Goal: Task Accomplishment & Management: Manage account settings

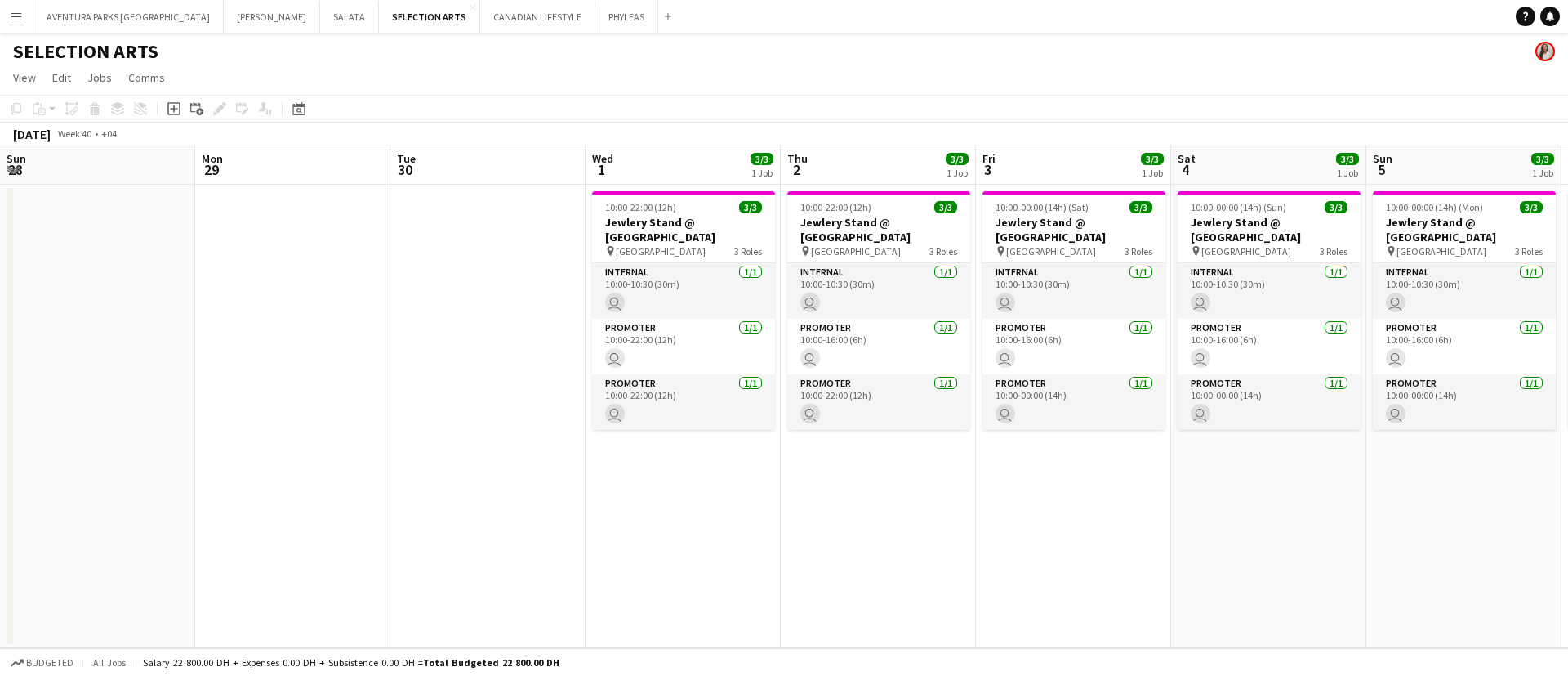
scroll to position [0, 524]
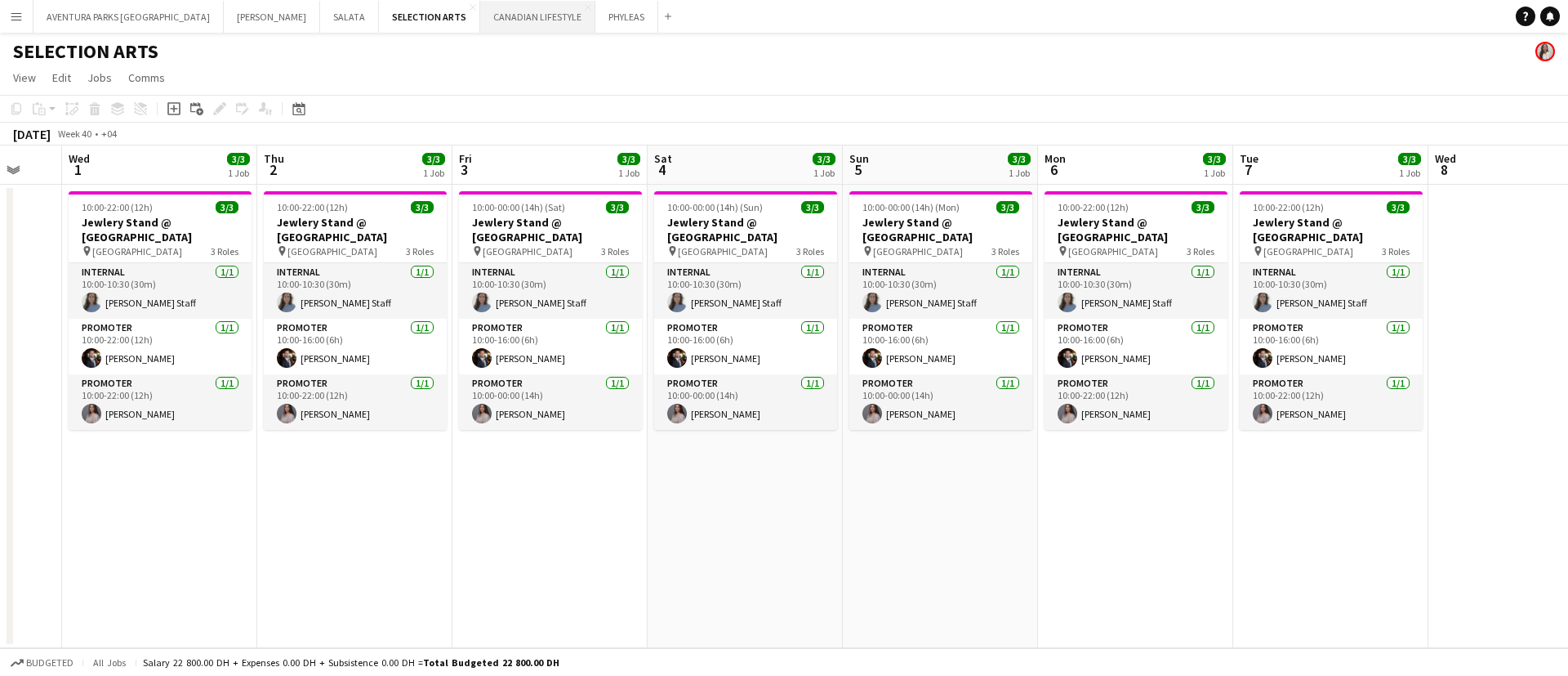
click at [481, 19] on button "CANADIAN LIFESTYLE Close" at bounding box center [538, 16] width 115 height 32
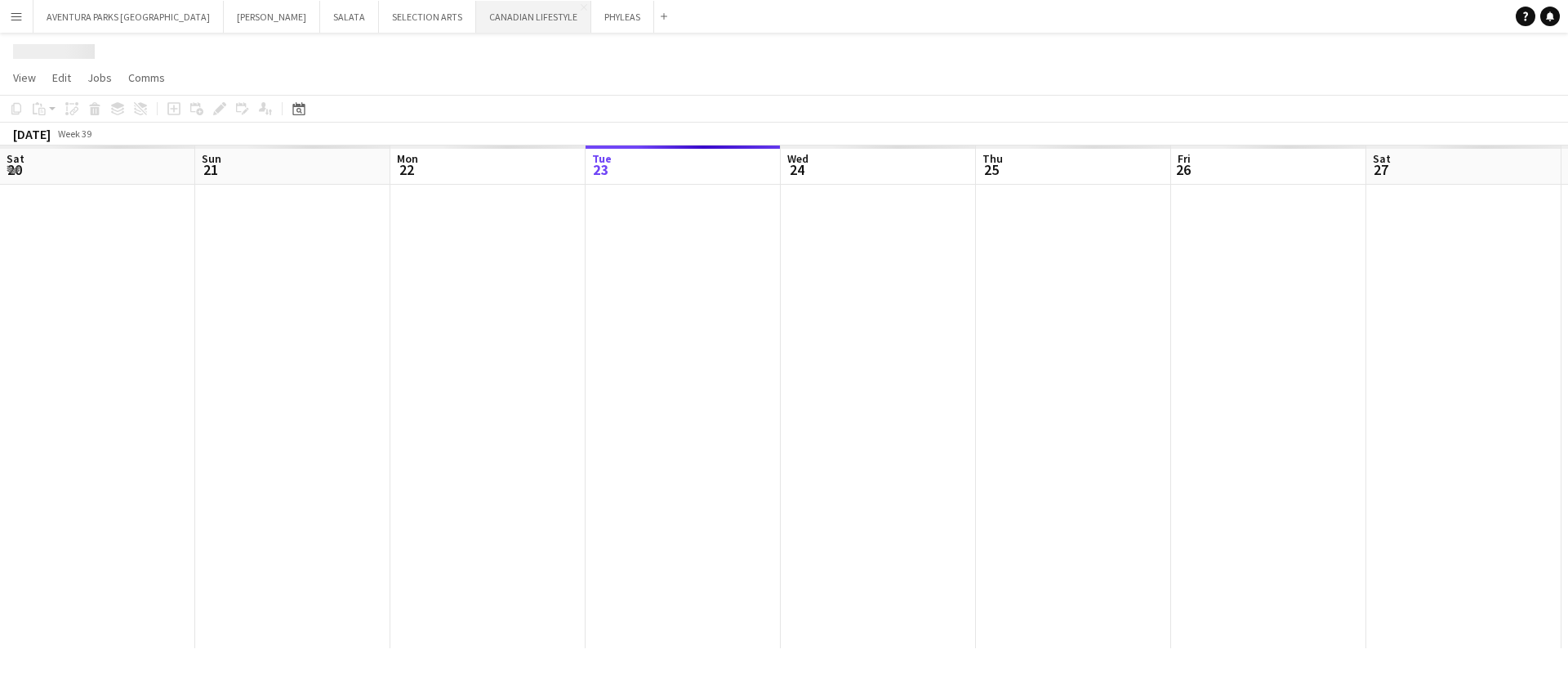
scroll to position [0, 390]
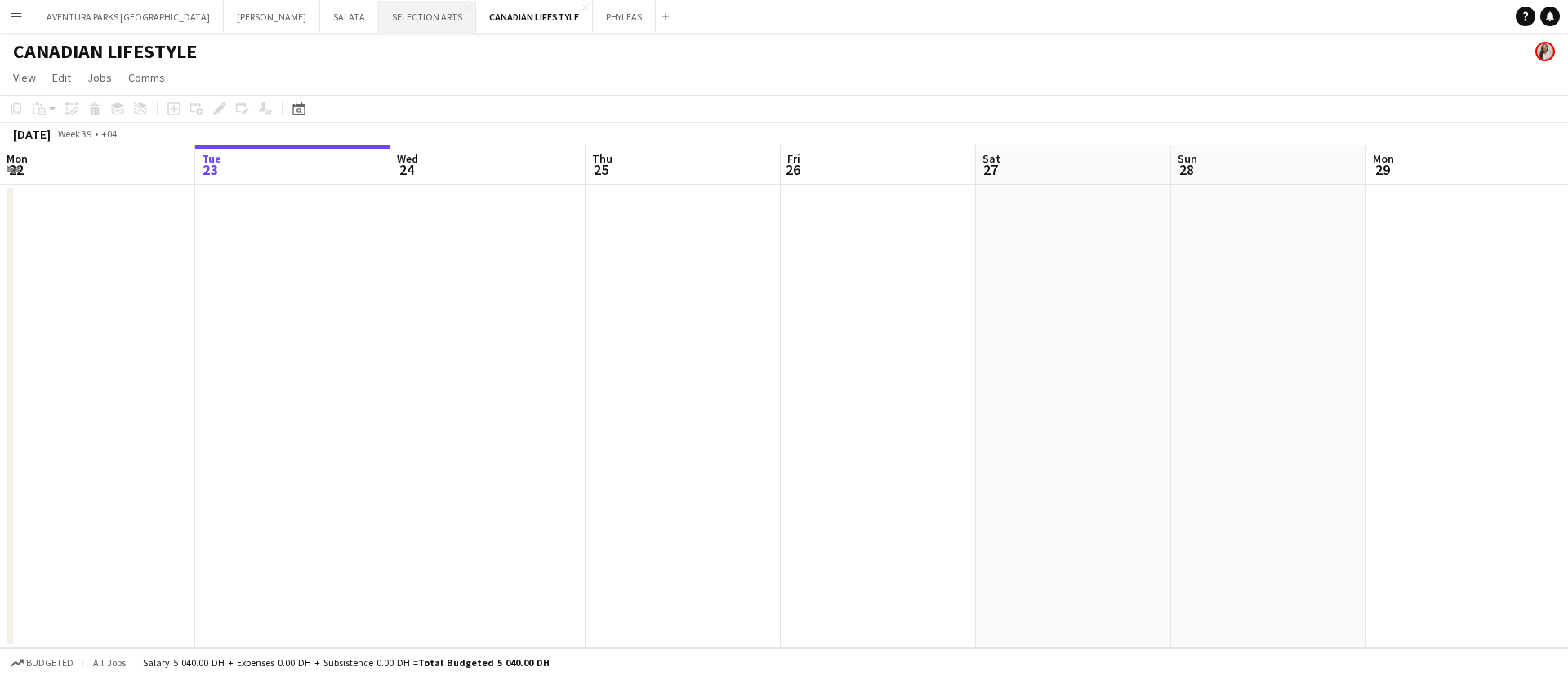
click at [379, 14] on button "SELECTION ARTS Close" at bounding box center [427, 16] width 97 height 32
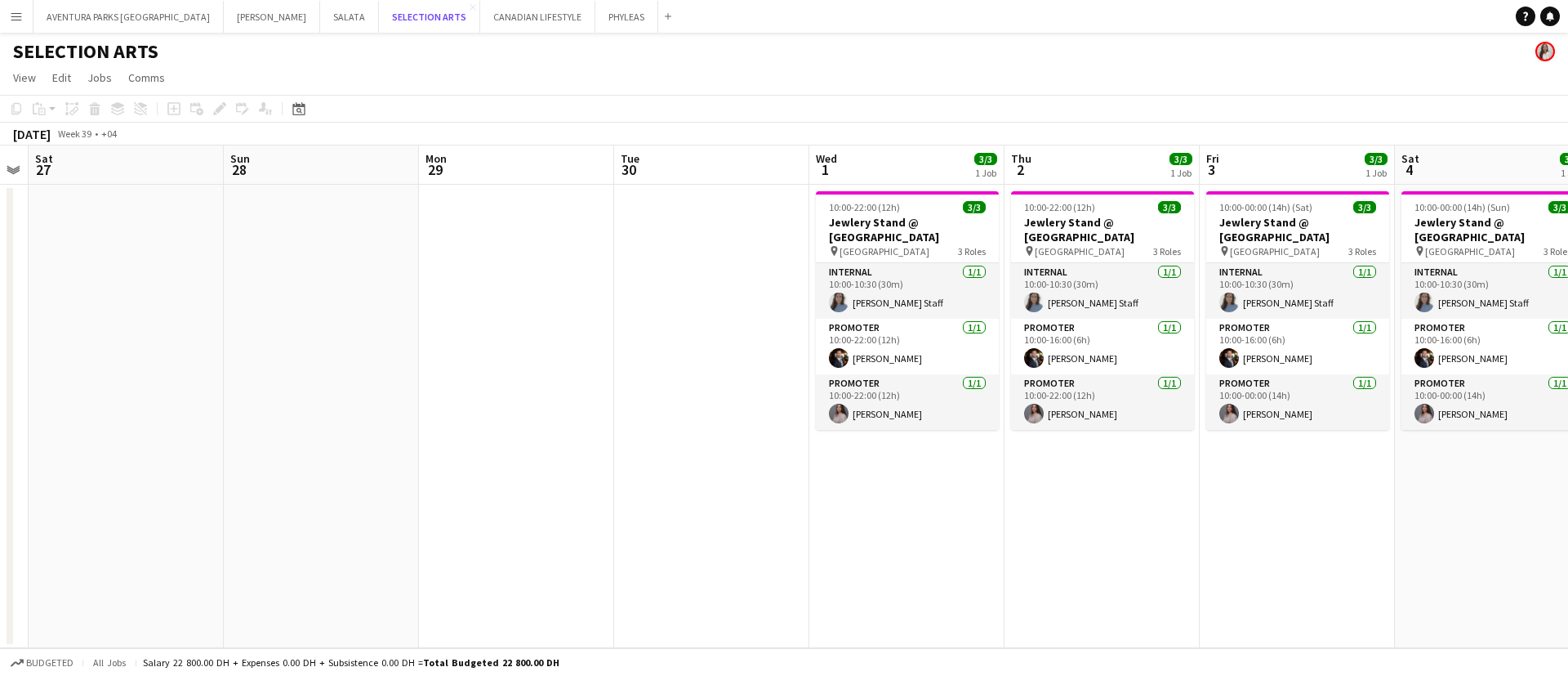
scroll to position [0, 558]
click at [659, 19] on div "Add" at bounding box center [668, 16] width 19 height 33
click at [665, 13] on app-icon "Add" at bounding box center [668, 16] width 7 height 7
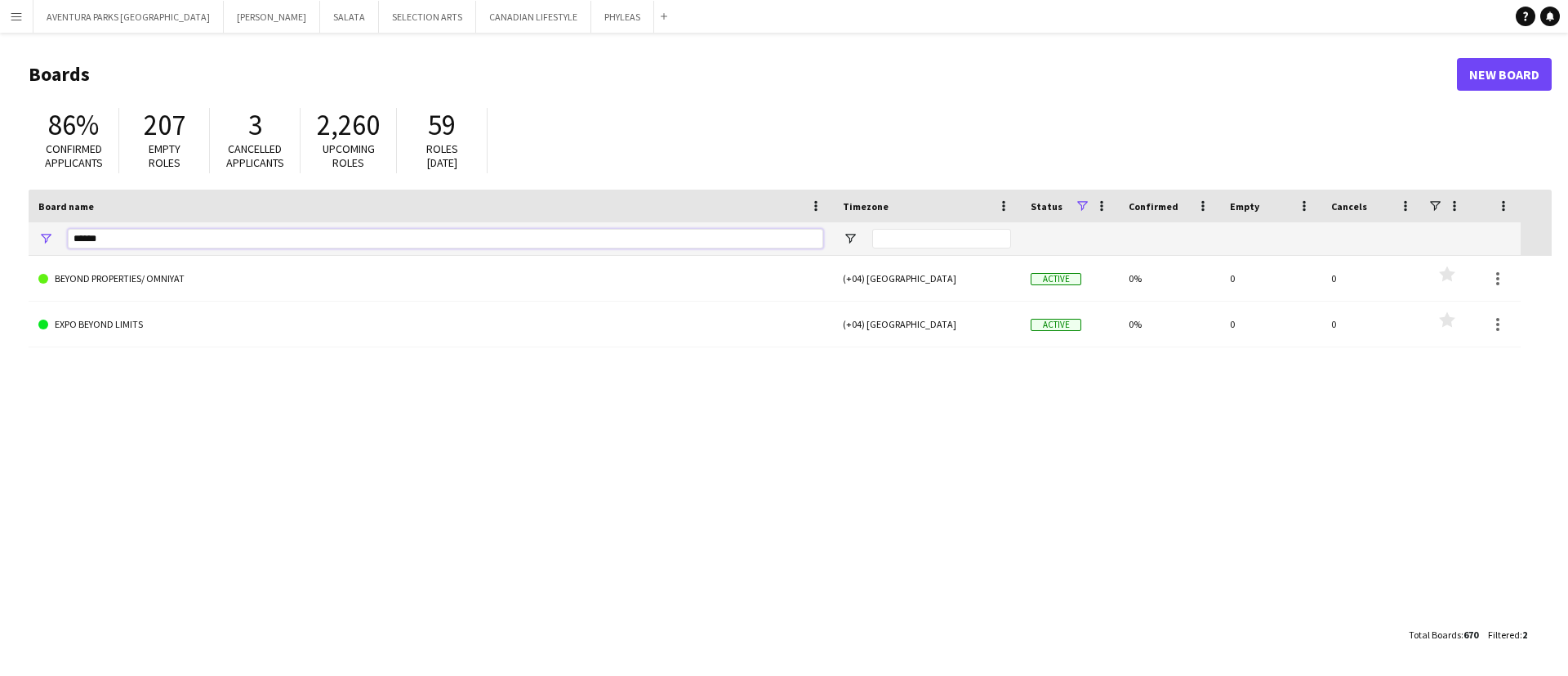
drag, startPoint x: 162, startPoint y: 233, endPoint x: 25, endPoint y: 238, distance: 137.1
click at [25, 238] on main "Boards New Board 86% Confirmed applicants 207 Empty roles 3 Cancelled applicant…" at bounding box center [784, 354] width 1568 height 642
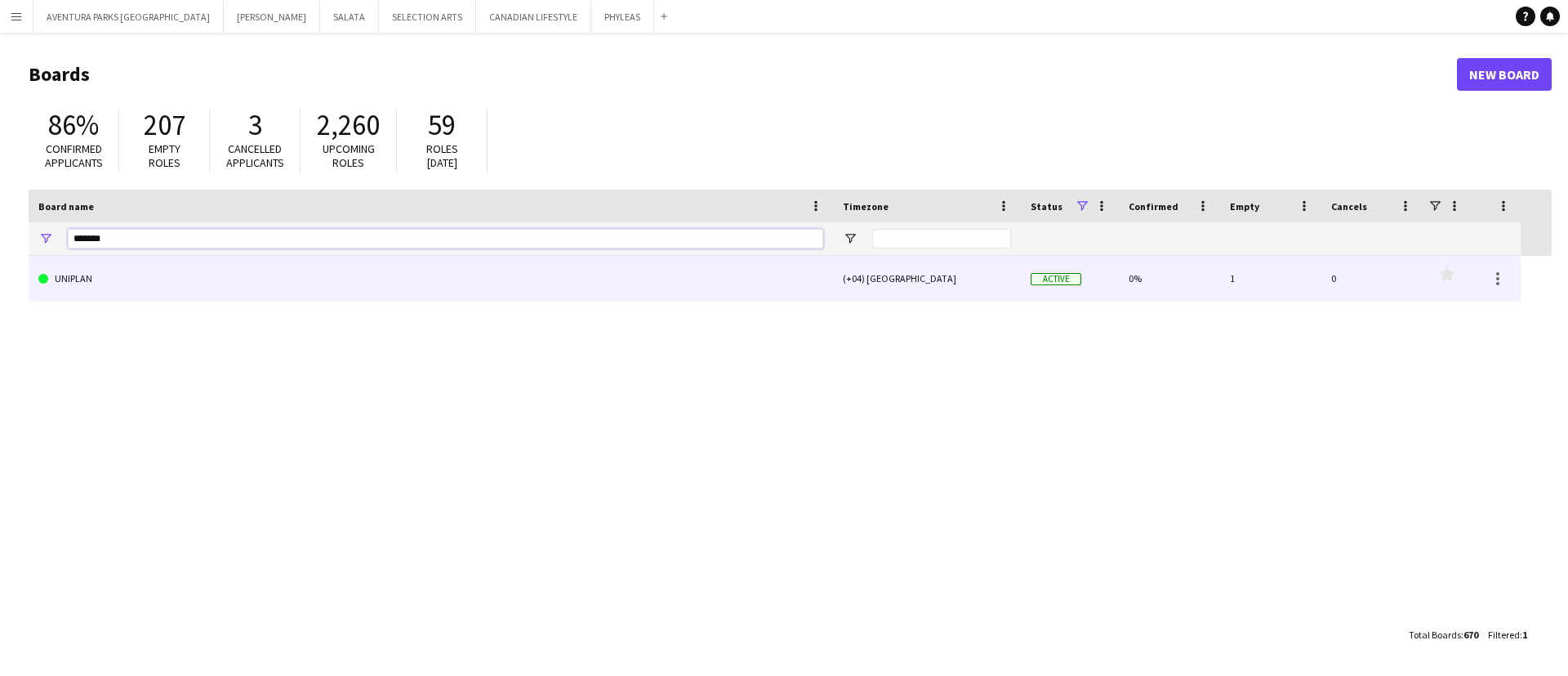
type input "*******"
click at [104, 266] on link "UNIPLAN" at bounding box center [431, 279] width 784 height 46
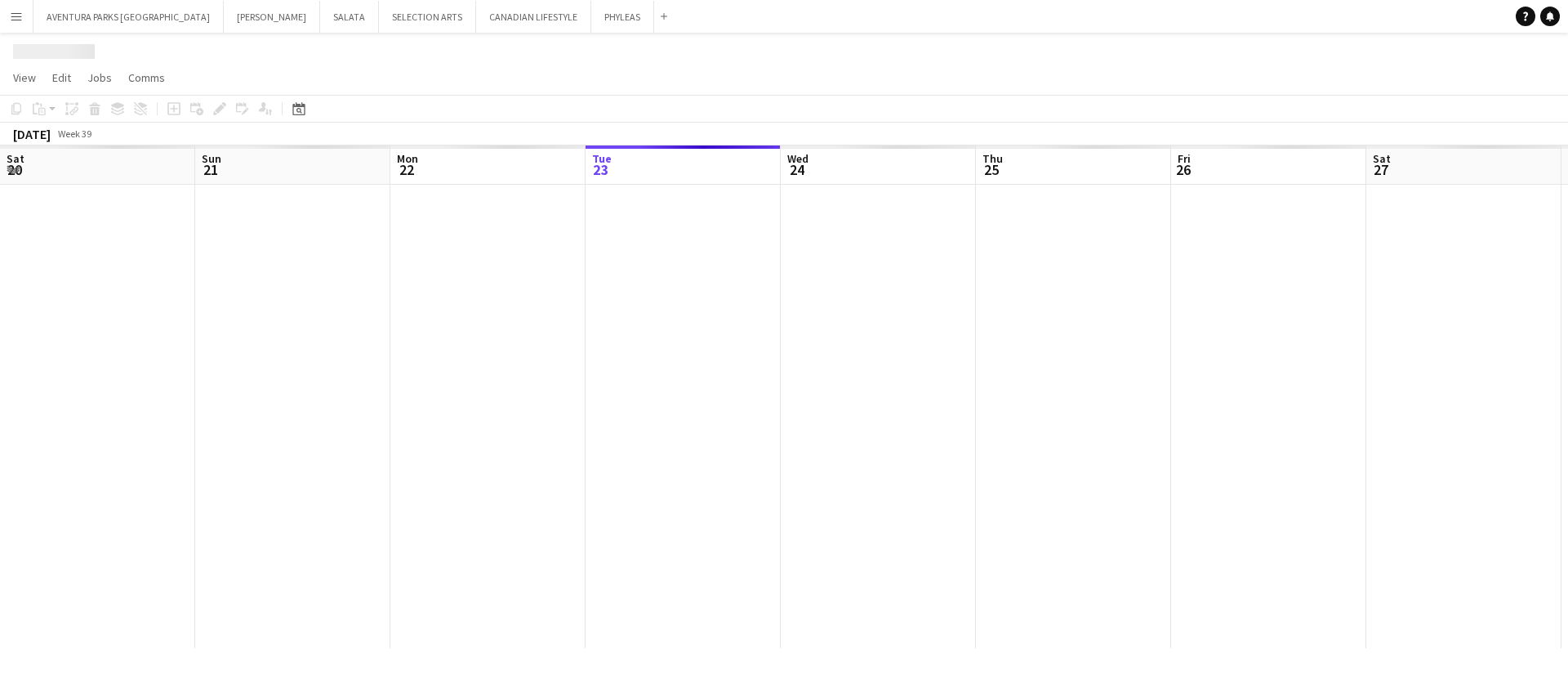
scroll to position [0, 390]
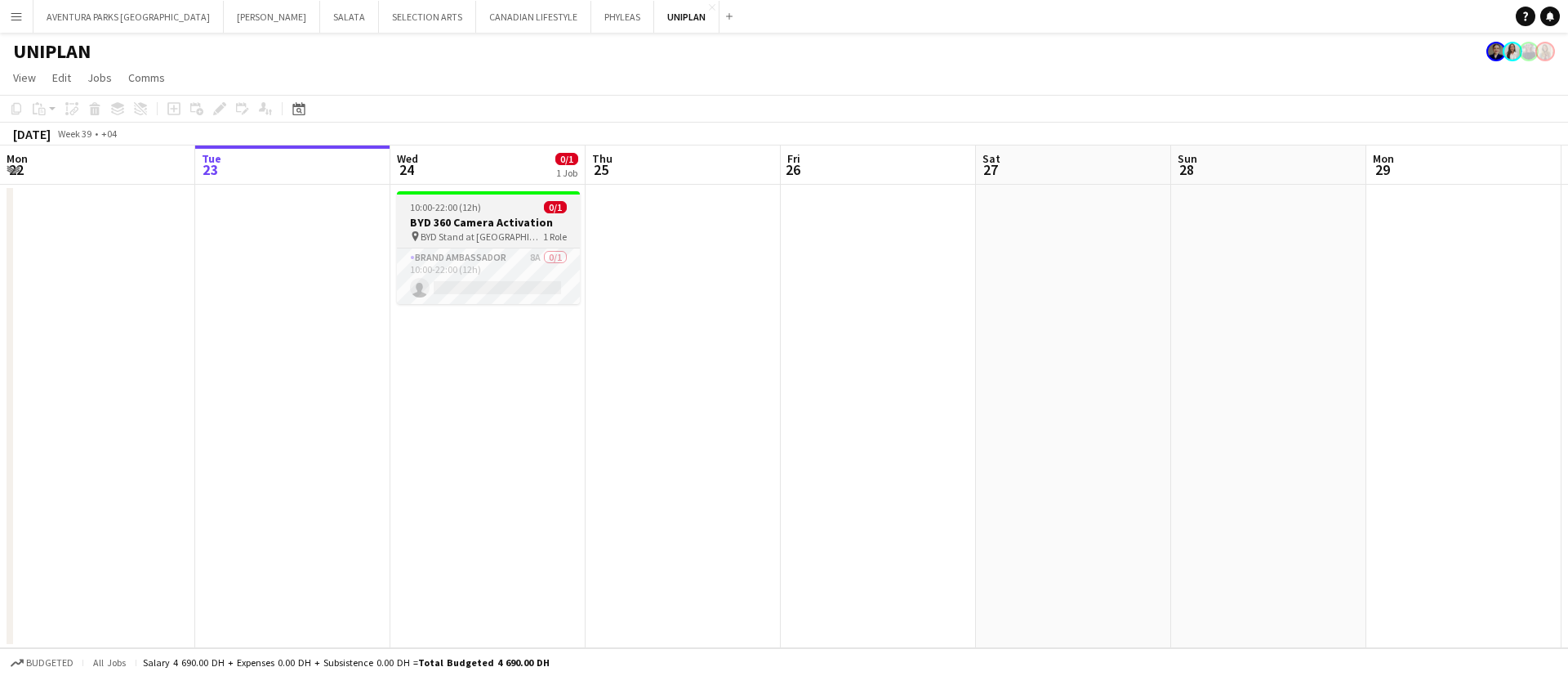
click at [492, 199] on app-job-card "10:00-22:00 (12h) 0/1 BYD 360 Camera Activation pin BYD Stand at DFC mall 1 Rol…" at bounding box center [488, 247] width 183 height 113
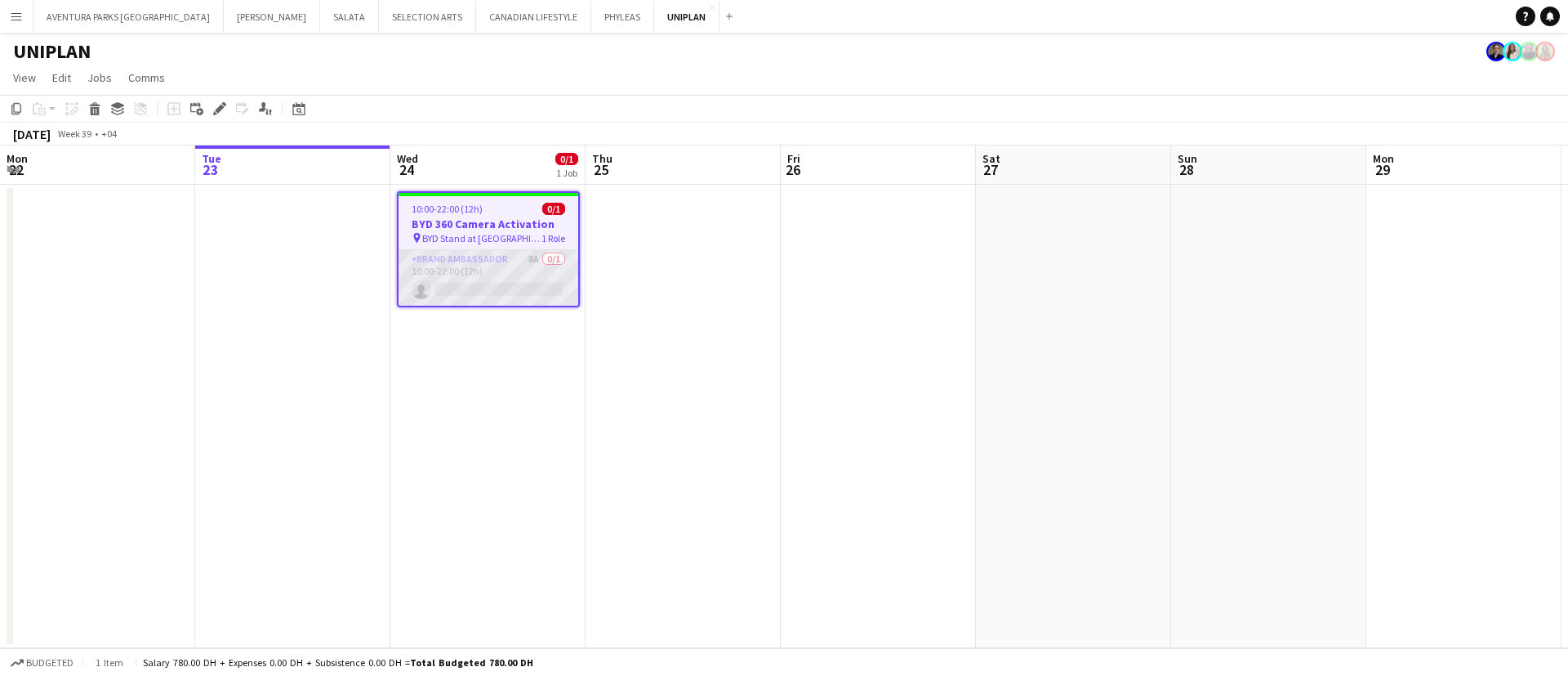
click at [460, 278] on app-card-role "Brand Ambassador 8A 0/1 10:00-22:00 (12h) single-neutral-actions" at bounding box center [488, 278] width 180 height 56
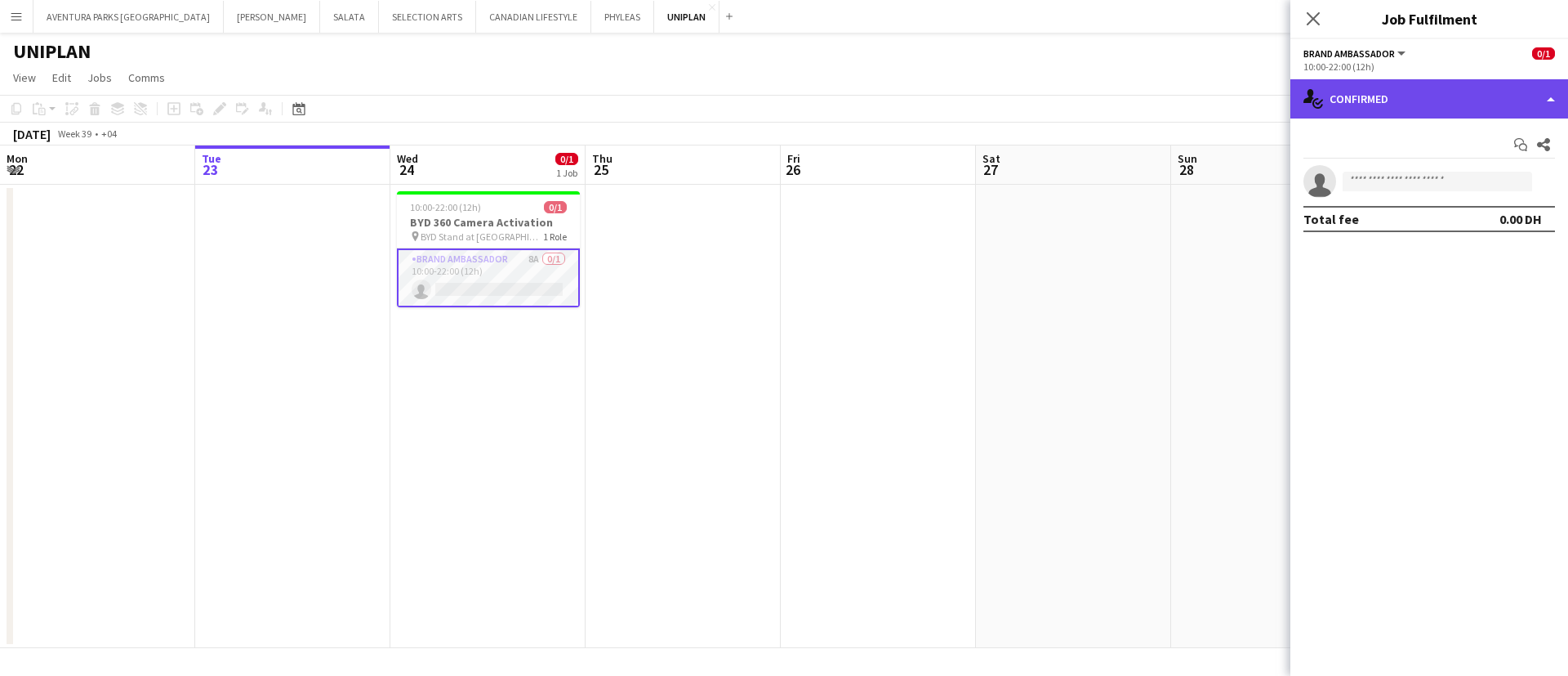
click at [1411, 98] on div "single-neutral-actions-check-2 Confirmed" at bounding box center [1429, 98] width 278 height 39
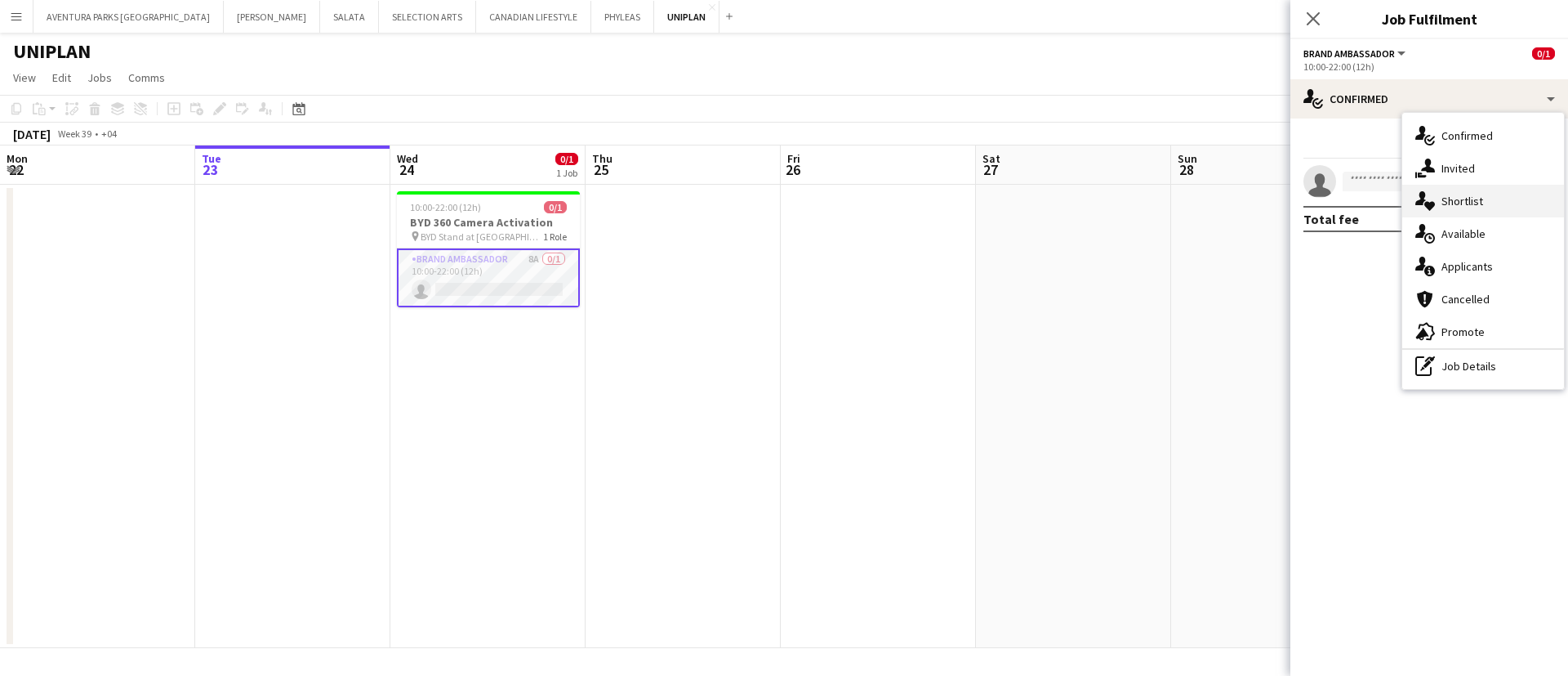
click at [1456, 208] on span "Shortlist" at bounding box center [1461, 200] width 41 height 14
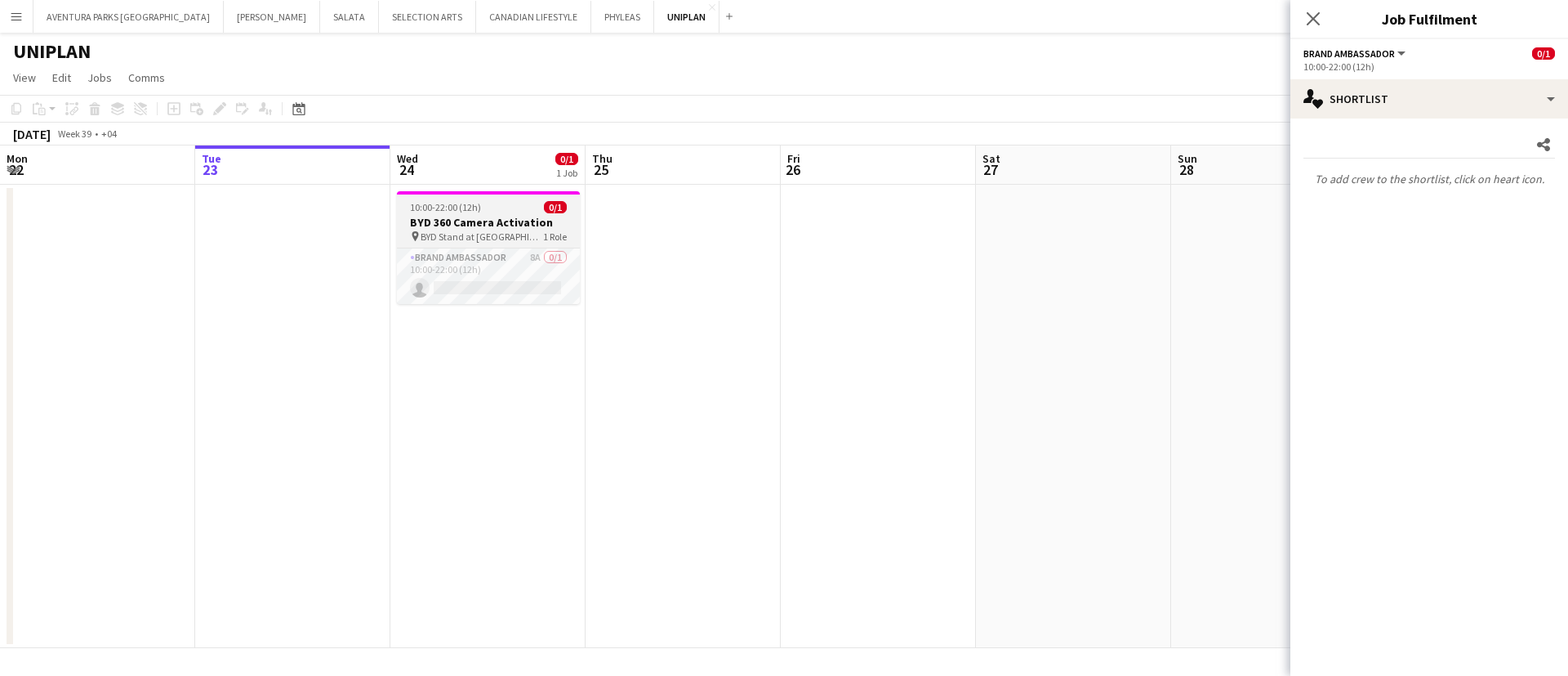
click at [467, 213] on app-job-card "10:00-22:00 (12h) 0/1 BYD 360 Camera Activation pin BYD Stand at DFC mall 1 Rol…" at bounding box center [488, 247] width 183 height 113
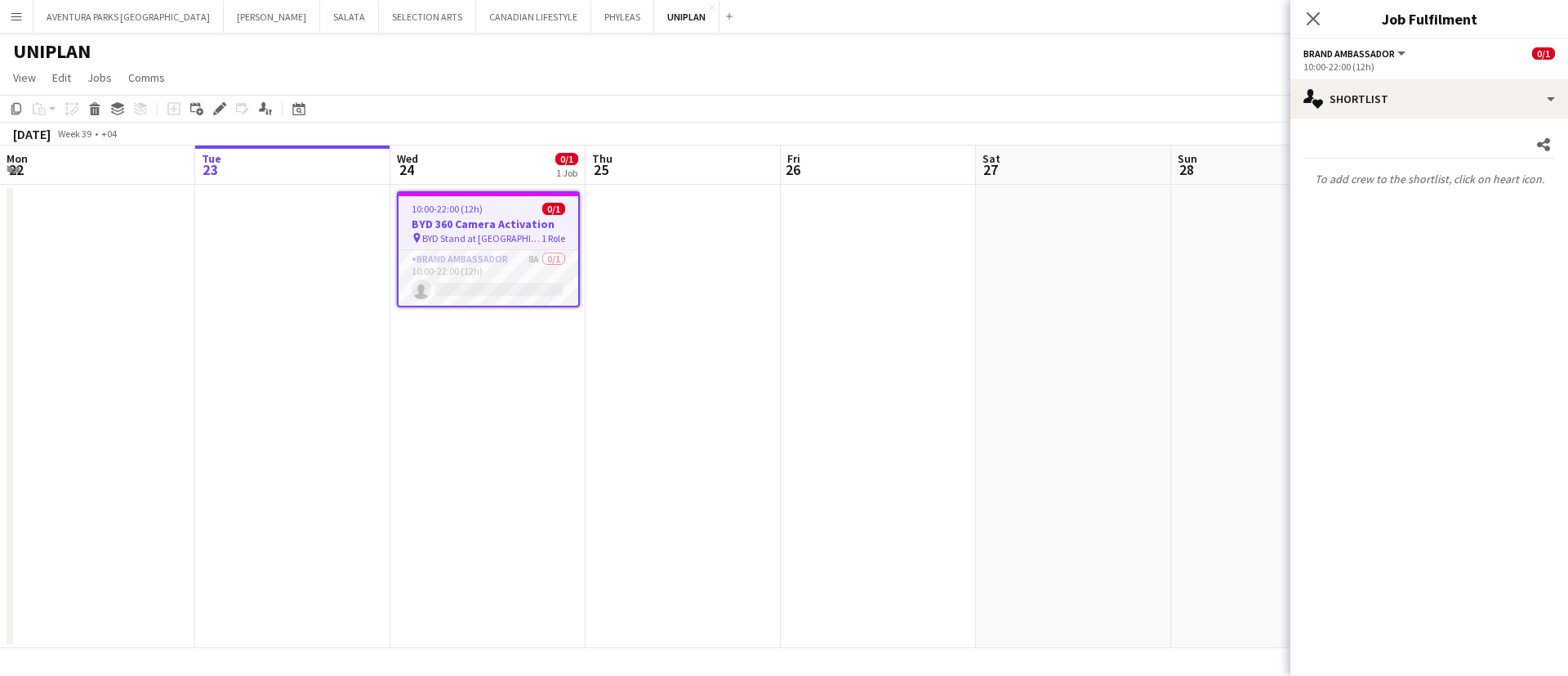
click at [1368, 52] on span "Brand Ambassador" at bounding box center [1349, 53] width 91 height 13
click at [479, 204] on span "10:00-22:00 (12h)" at bounding box center [447, 209] width 71 height 13
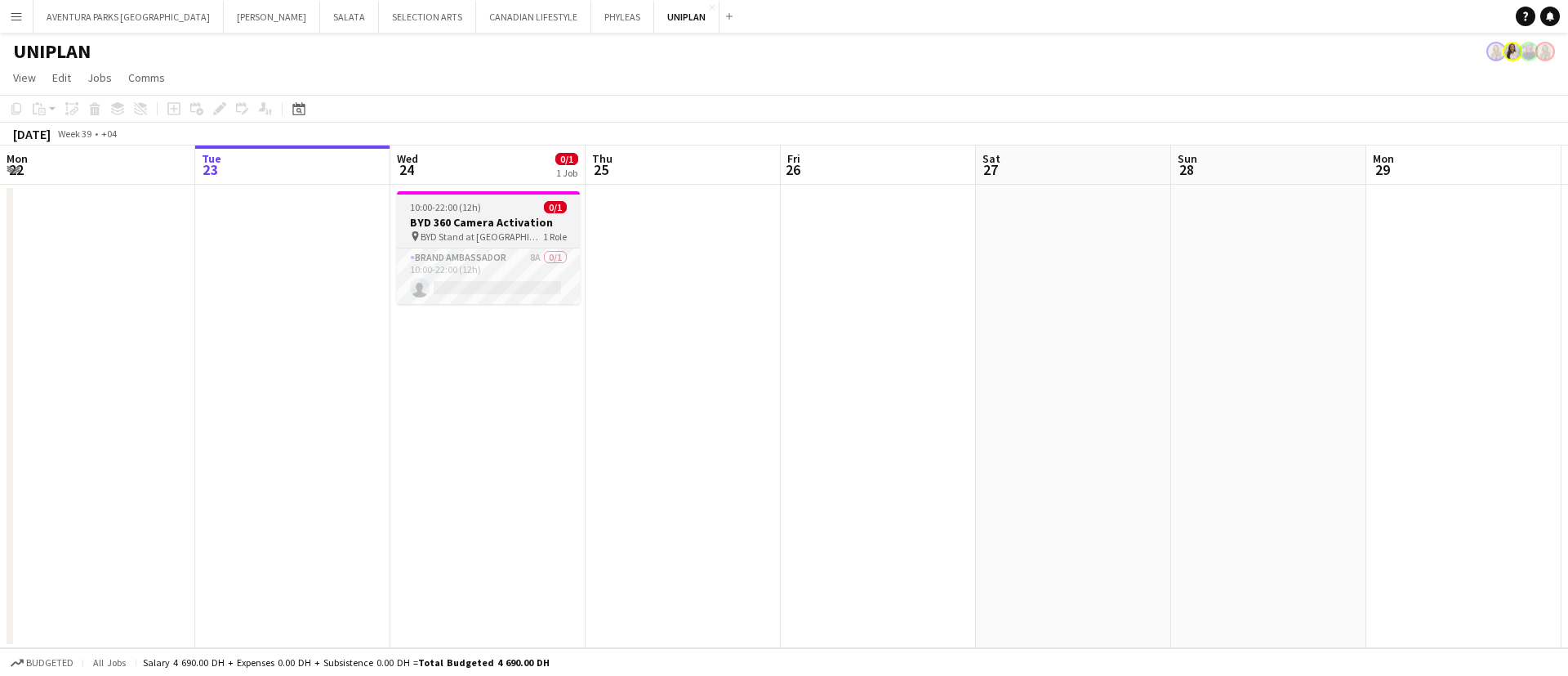
click at [485, 216] on h3 "BYD 360 Camera Activation" at bounding box center [488, 221] width 183 height 14
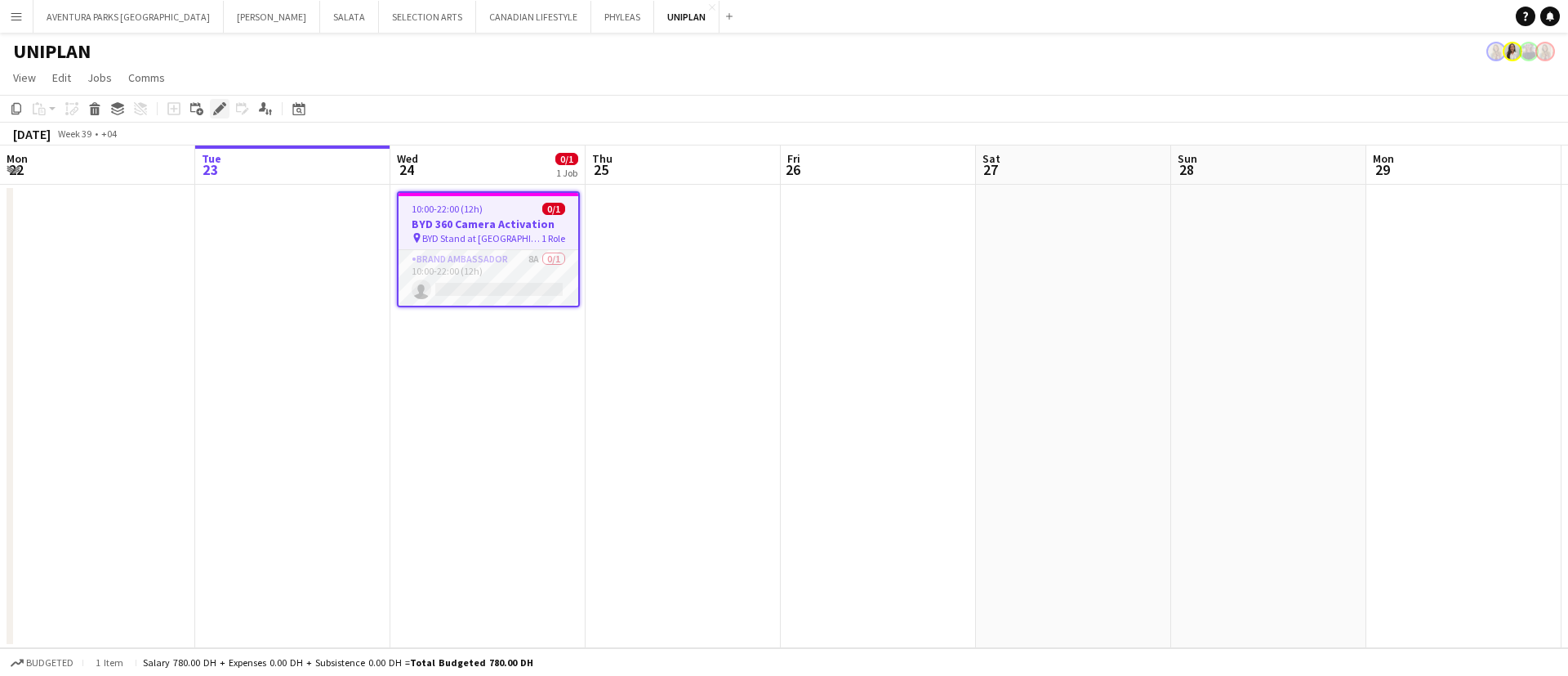
click at [213, 107] on icon "Edit" at bounding box center [220, 109] width 13 height 13
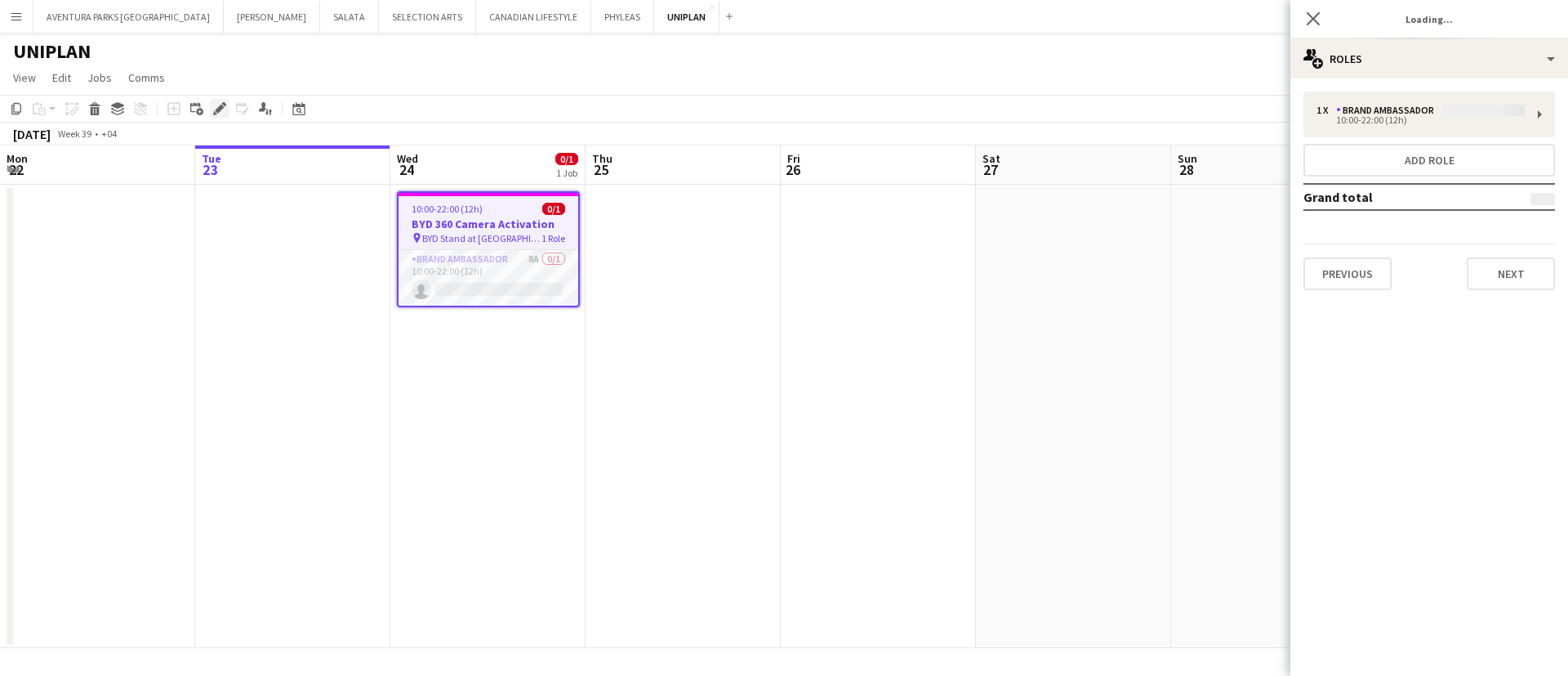
type input "**********"
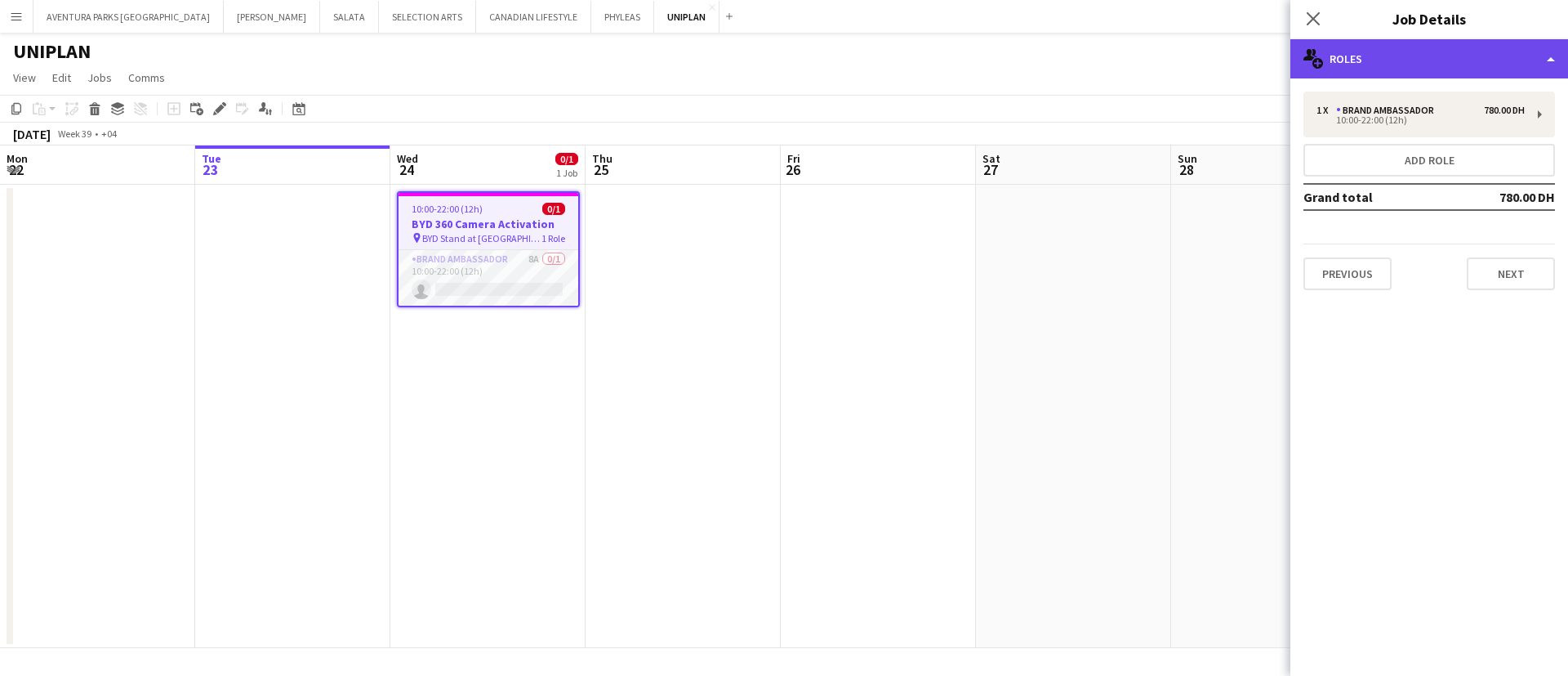
click at [1378, 53] on div "multiple-users-add Roles" at bounding box center [1429, 59] width 278 height 39
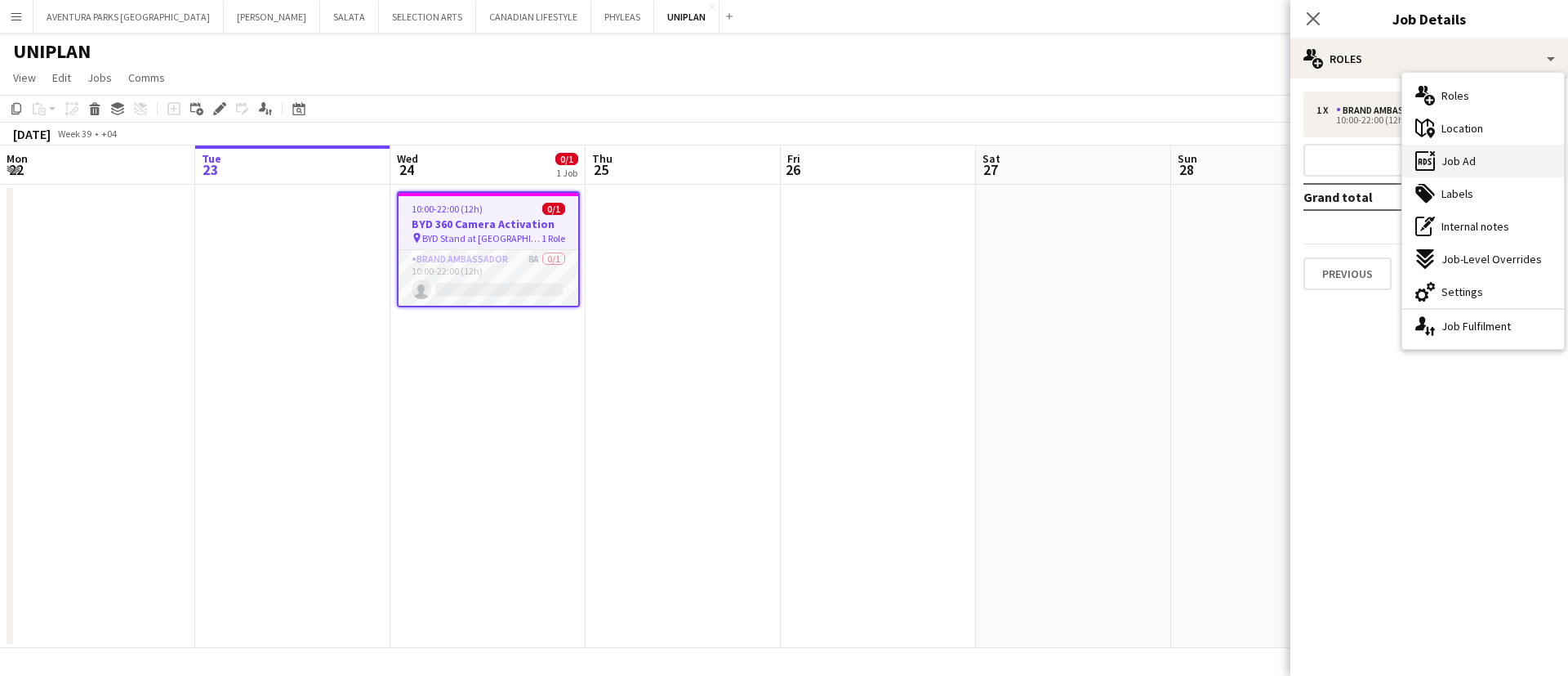
click at [1505, 160] on div "ads-window Job Ad" at bounding box center [1483, 161] width 162 height 33
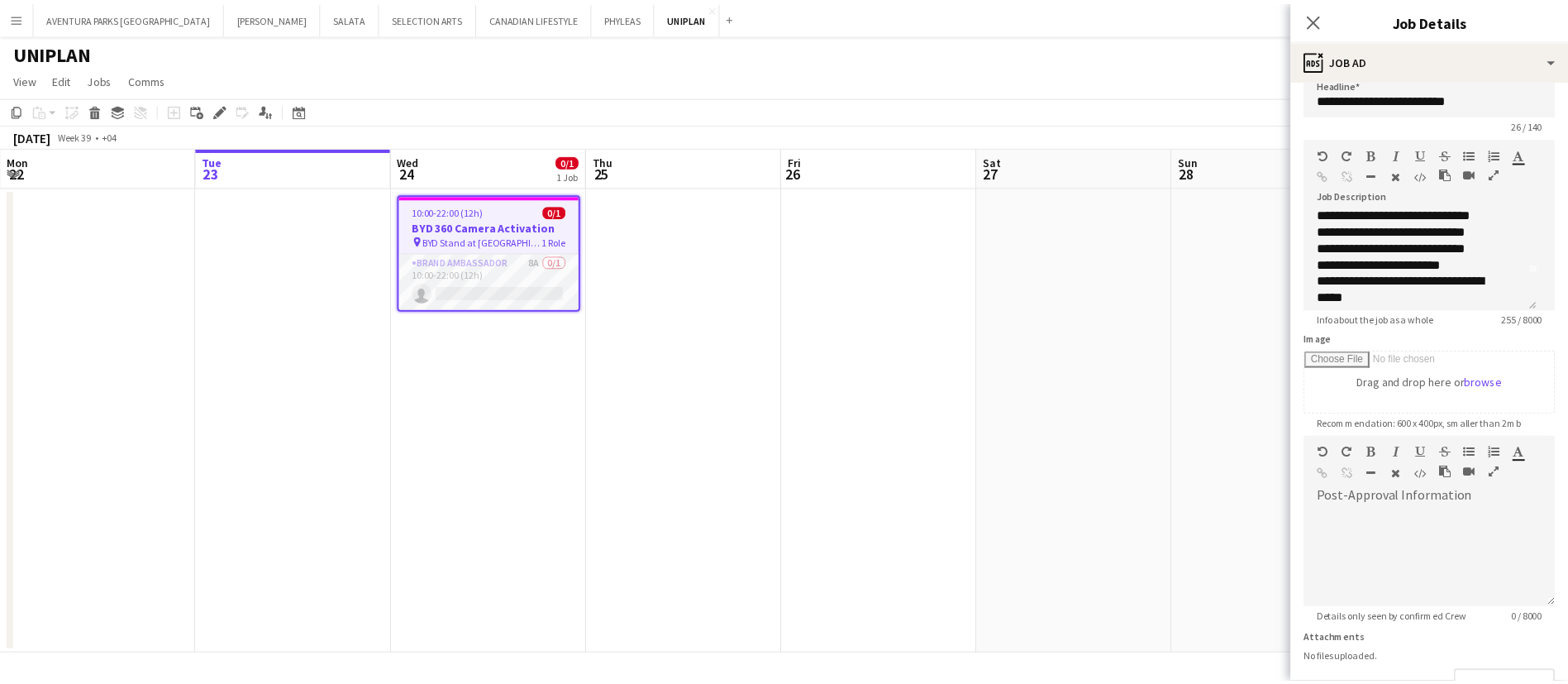
scroll to position [35, 0]
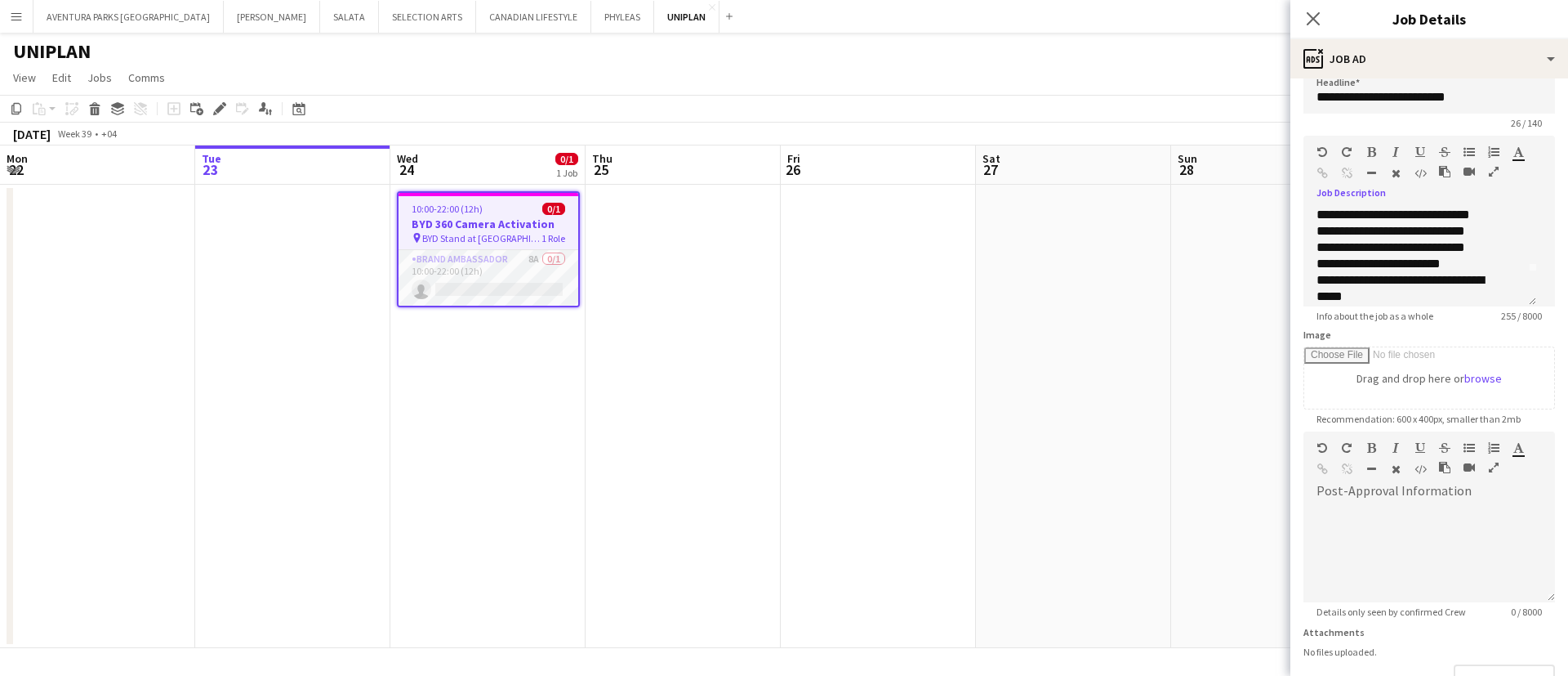
click at [1489, 177] on icon "button" at bounding box center [1494, 171] width 10 height 12
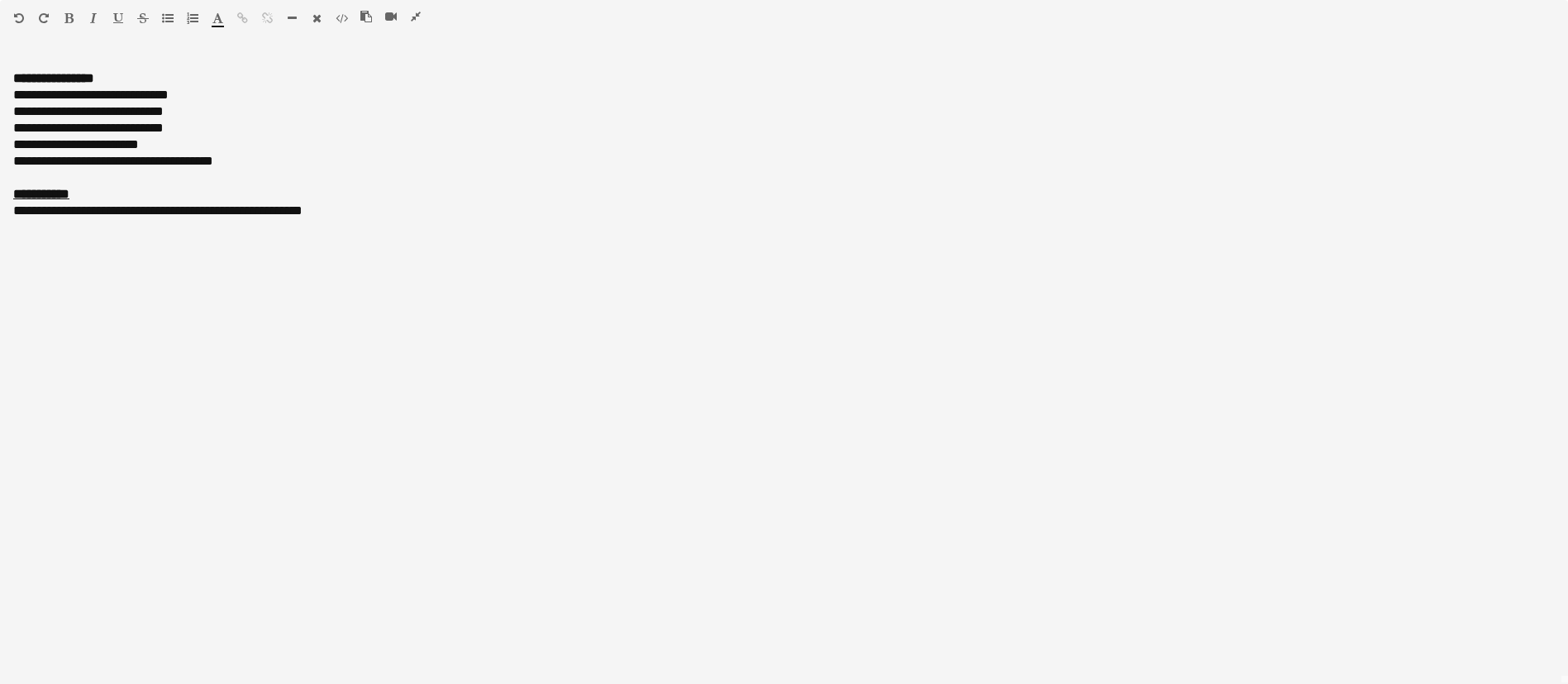
click at [415, 14] on icon "button" at bounding box center [415, 17] width 10 height 12
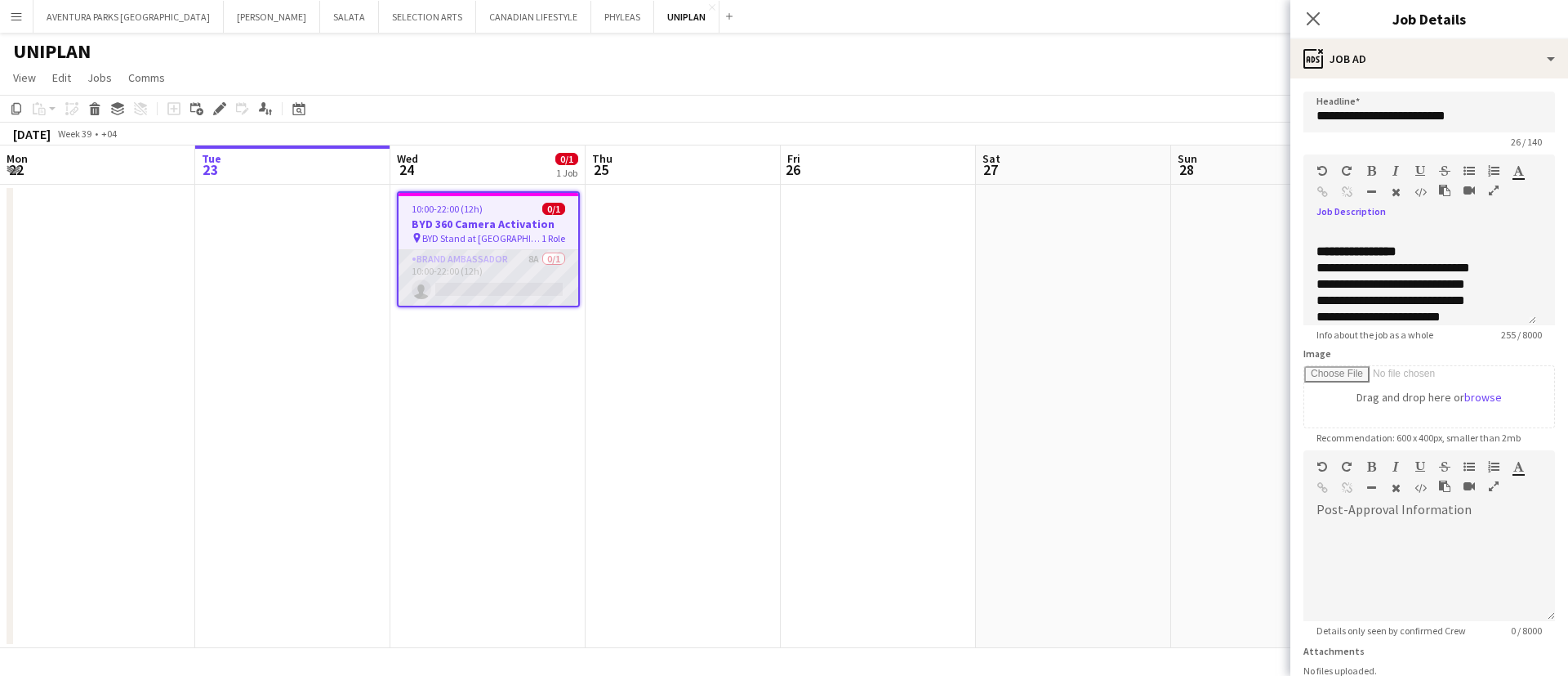
click at [445, 261] on app-card-role "Brand Ambassador 8A 0/1 10:00-22:00 (12h) single-neutral-actions" at bounding box center [488, 278] width 180 height 56
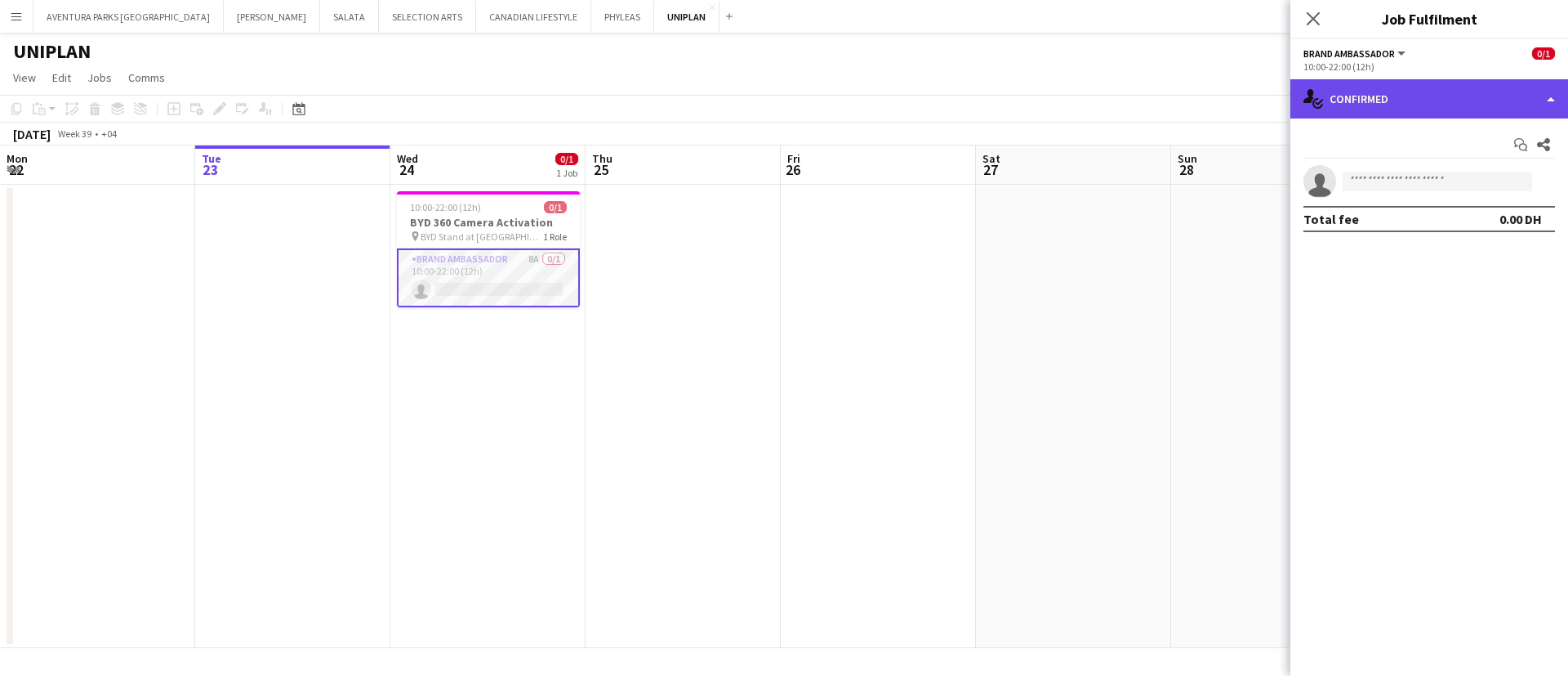
click at [1364, 88] on div "single-neutral-actions-check-2 Confirmed" at bounding box center [1429, 98] width 278 height 39
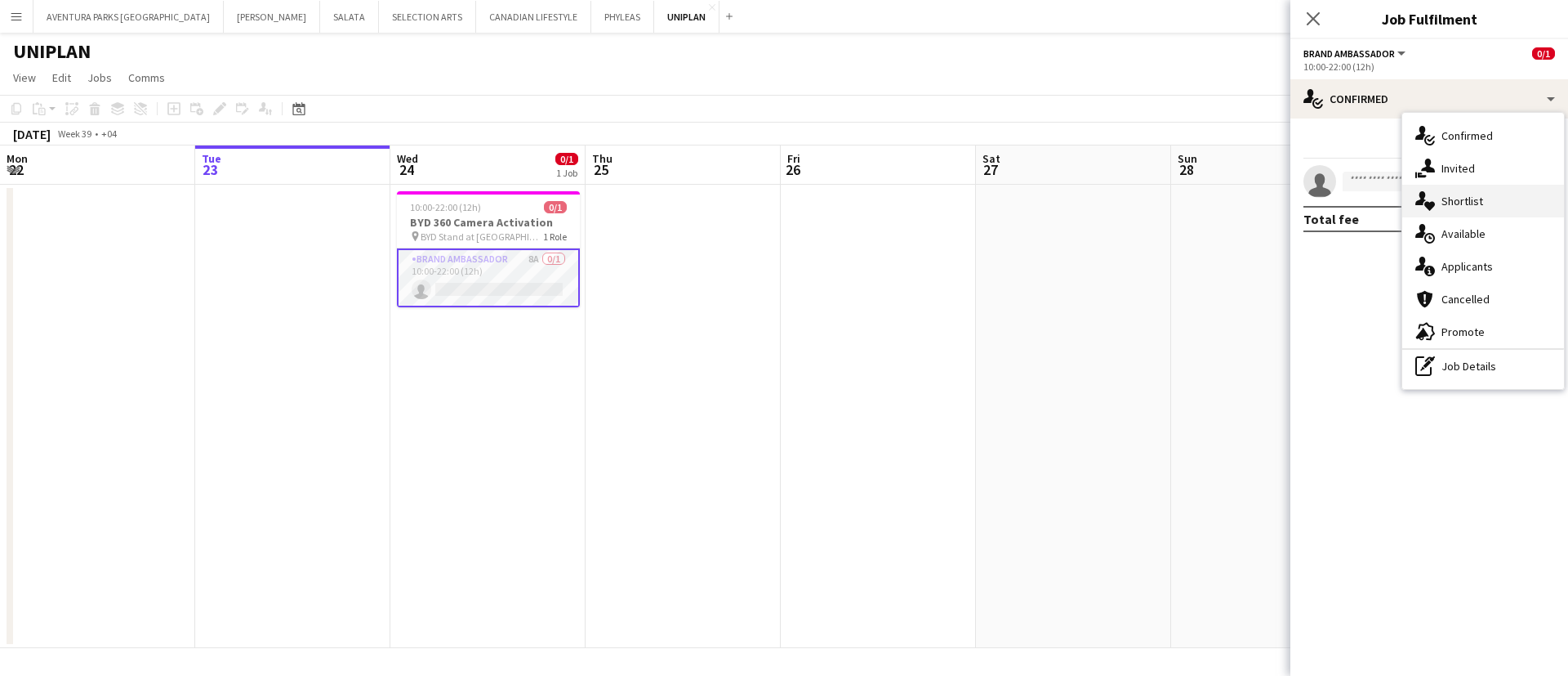
click at [1471, 203] on span "Shortlist" at bounding box center [1461, 200] width 41 height 14
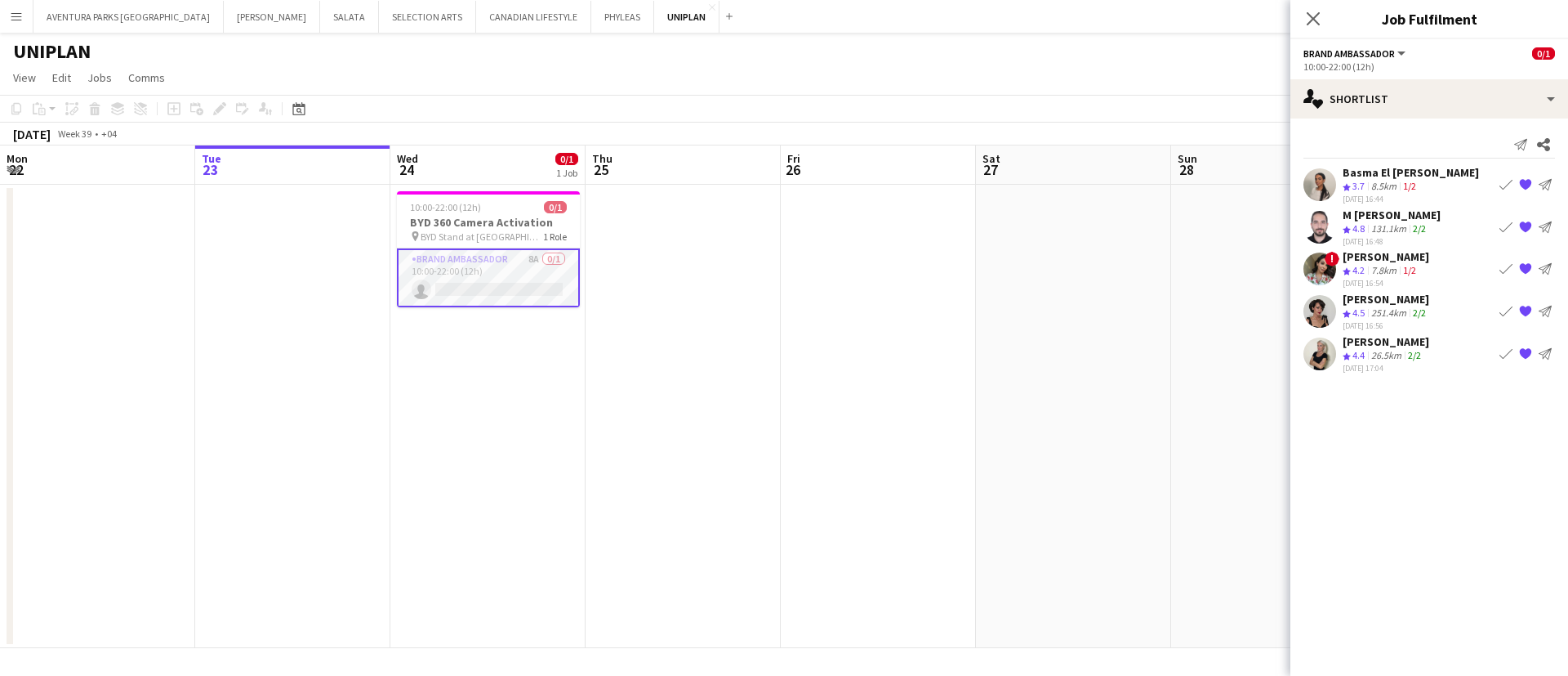
click at [1322, 187] on app-user-avatar at bounding box center [1320, 185] width 33 height 33
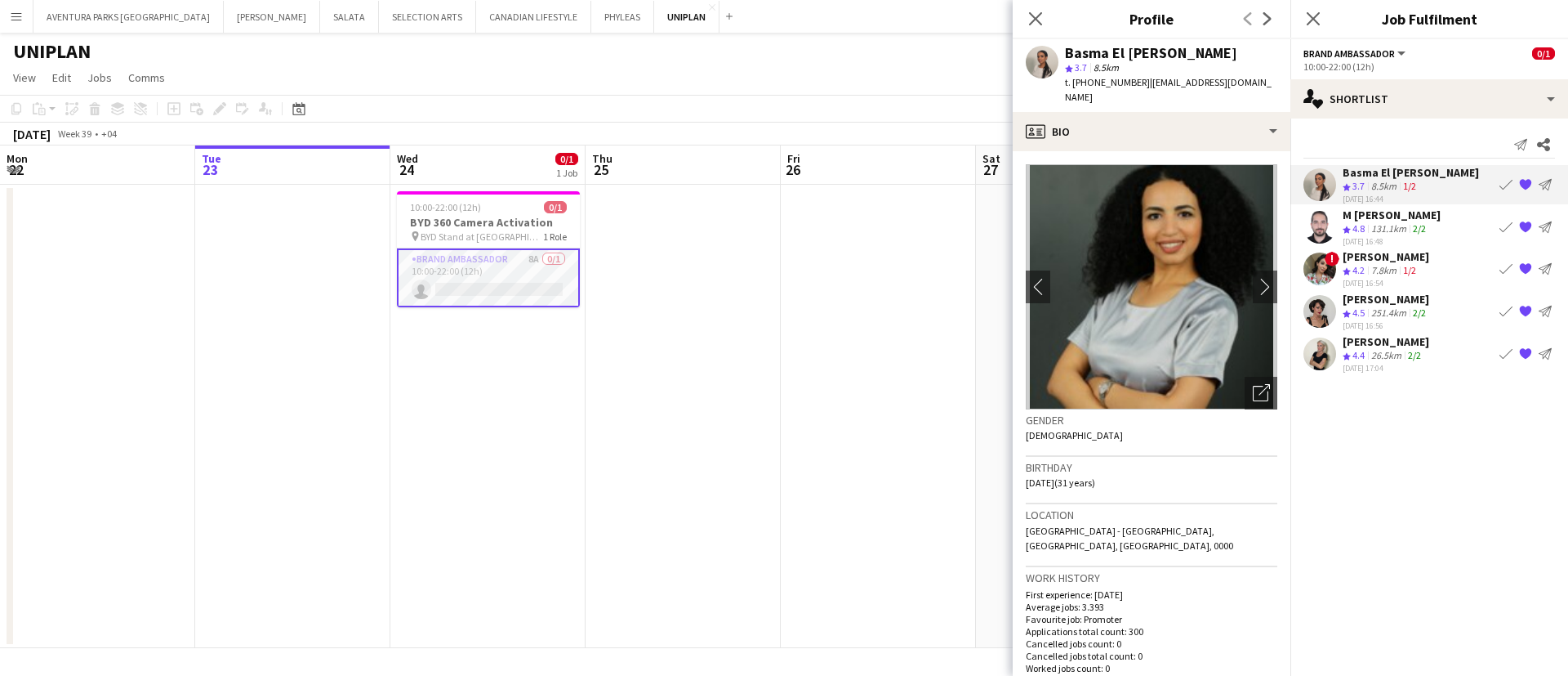
click at [1406, 220] on div "M [PERSON_NAME]" at bounding box center [1392, 214] width 98 height 14
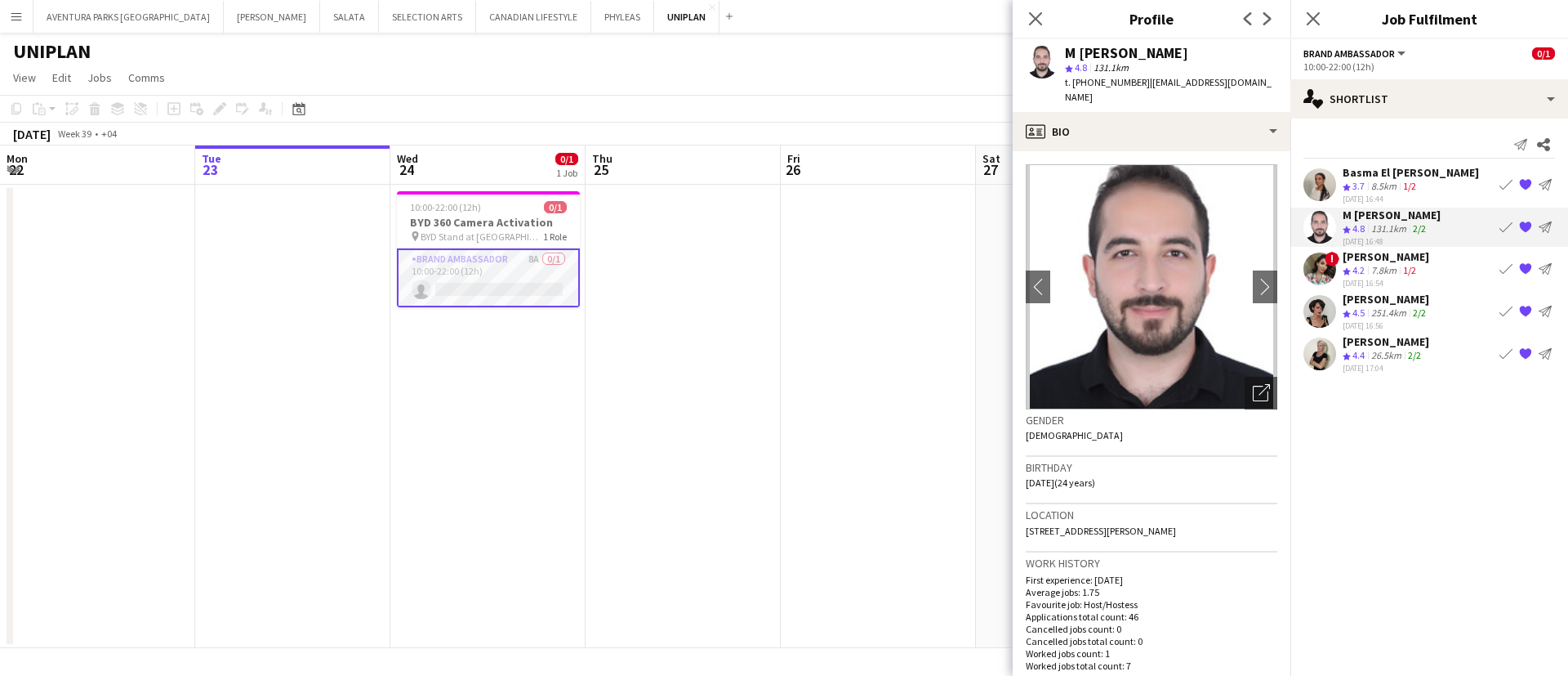
click at [1406, 267] on app-skills-label "1/2" at bounding box center [1410, 269] width 13 height 13
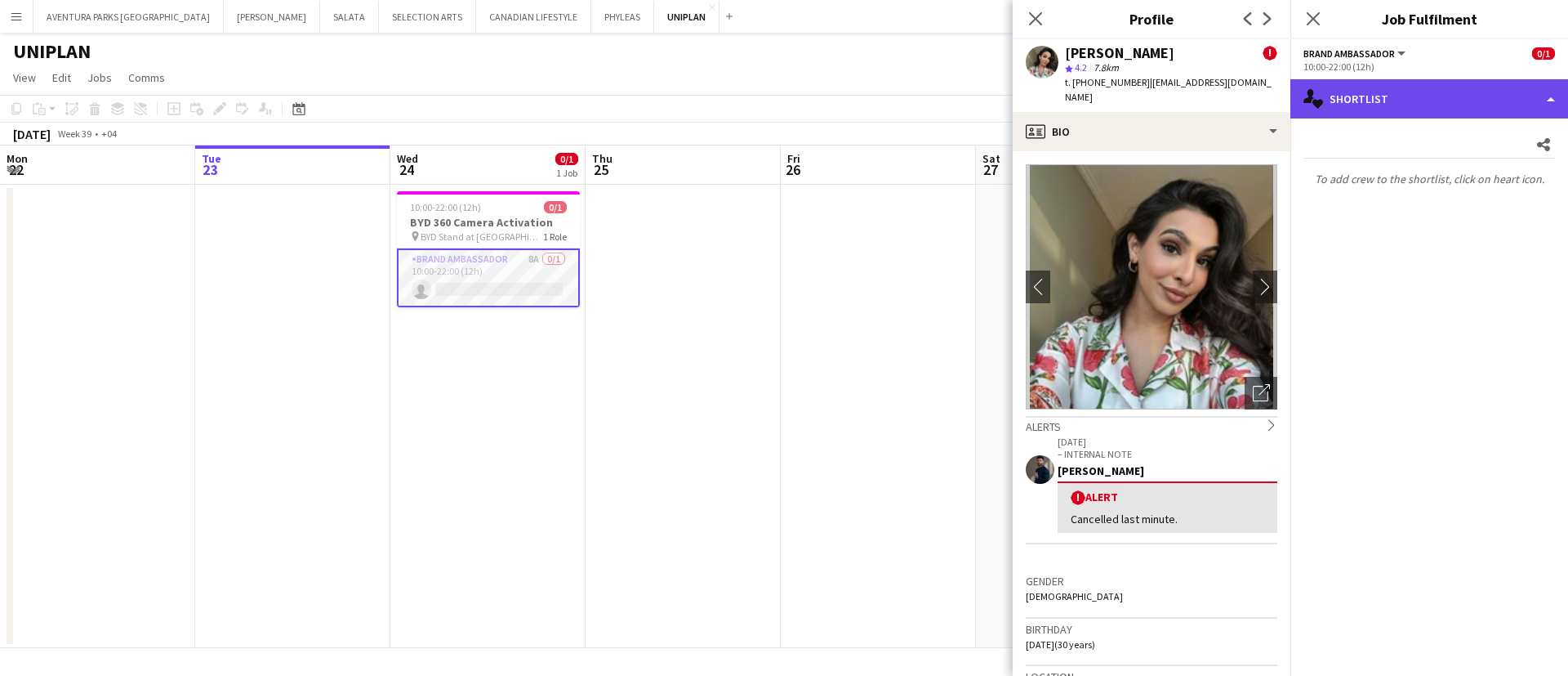
click at [1391, 95] on div "single-neutral-actions-heart Shortlist" at bounding box center [1429, 98] width 278 height 39
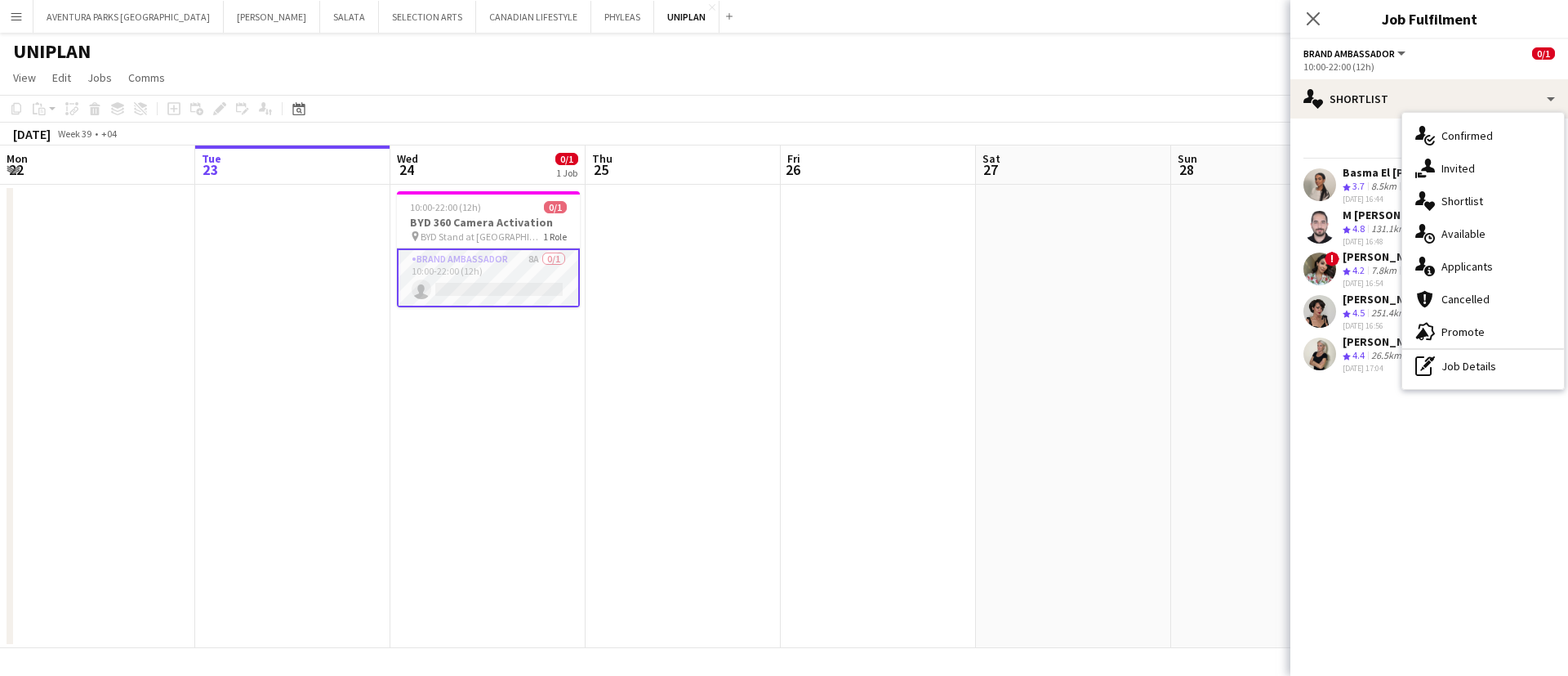
click at [1355, 313] on span "4.5" at bounding box center [1358, 313] width 12 height 13
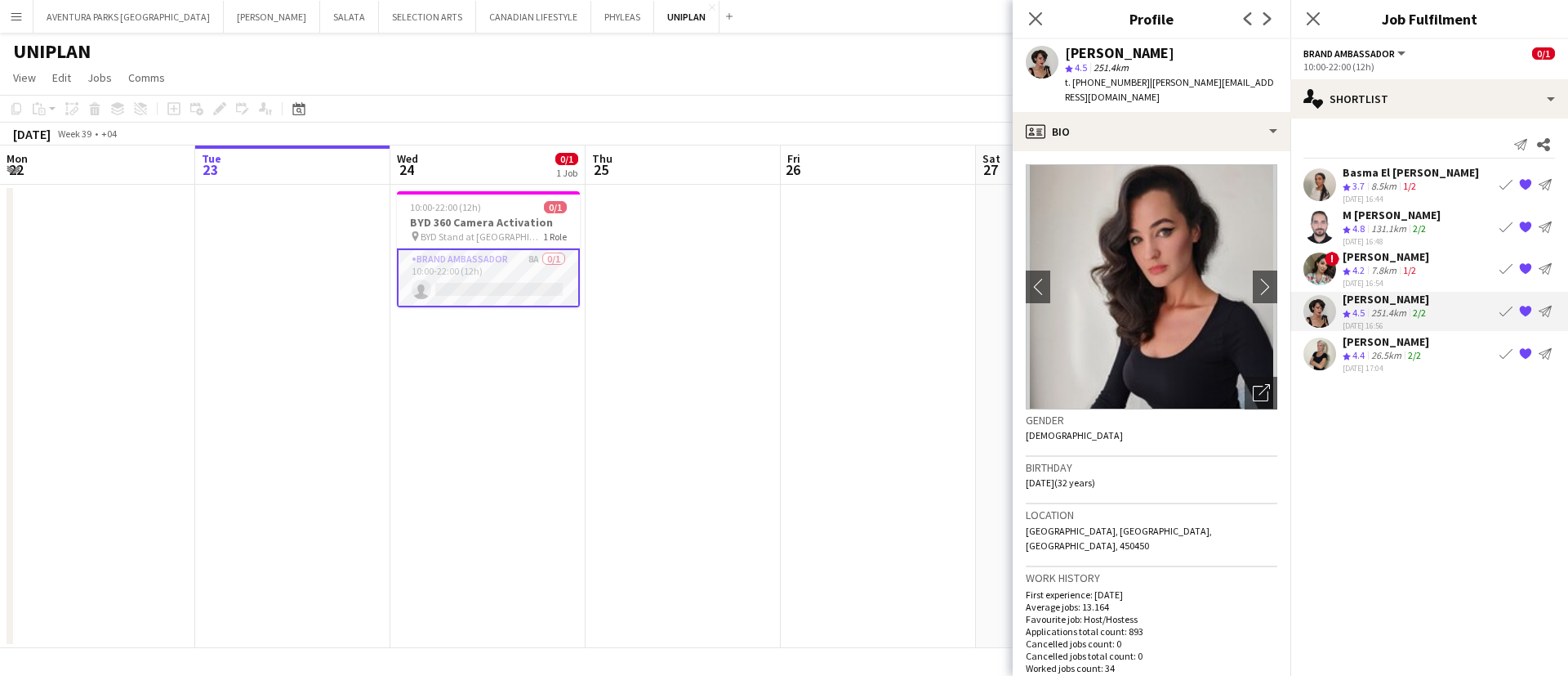
click at [1381, 310] on div "251.4km" at bounding box center [1388, 313] width 41 height 13
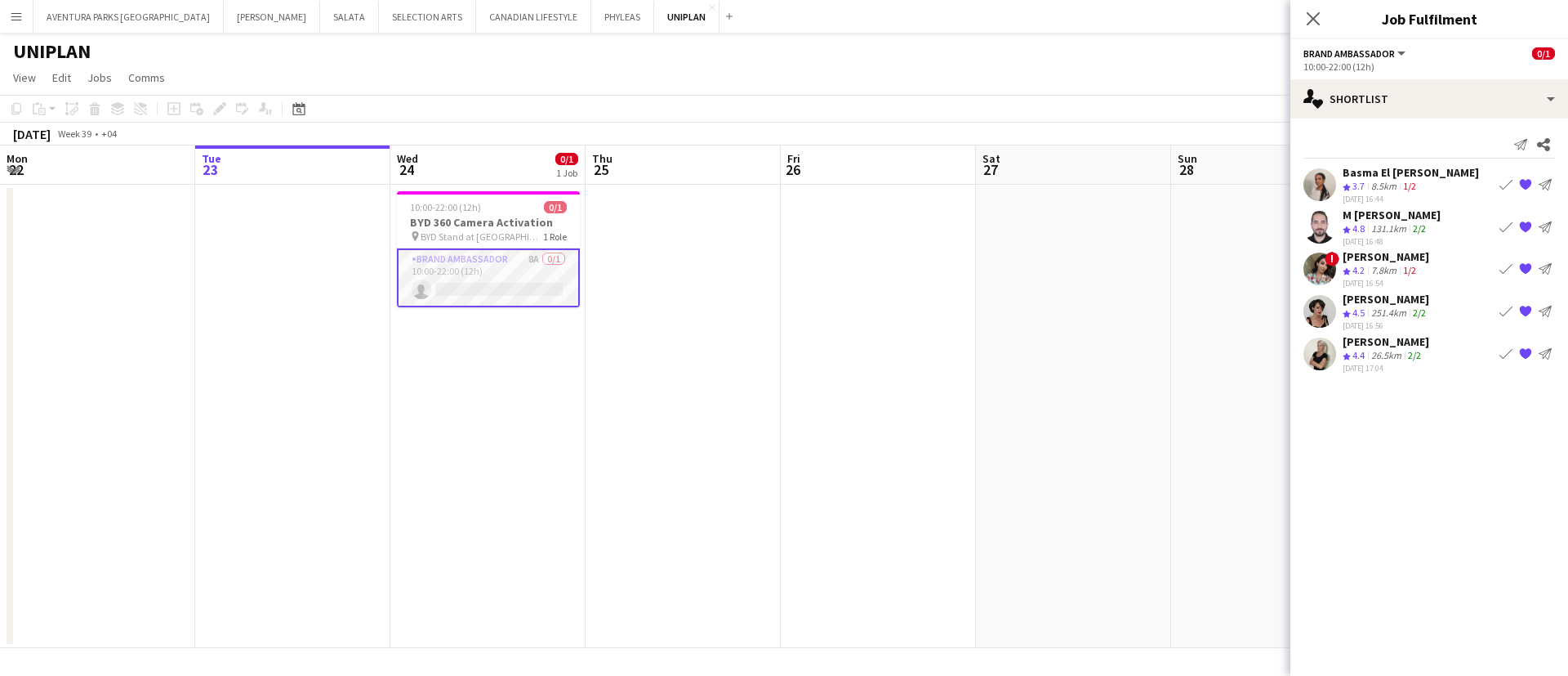
click at [1381, 310] on div "251.4km" at bounding box center [1388, 313] width 41 height 13
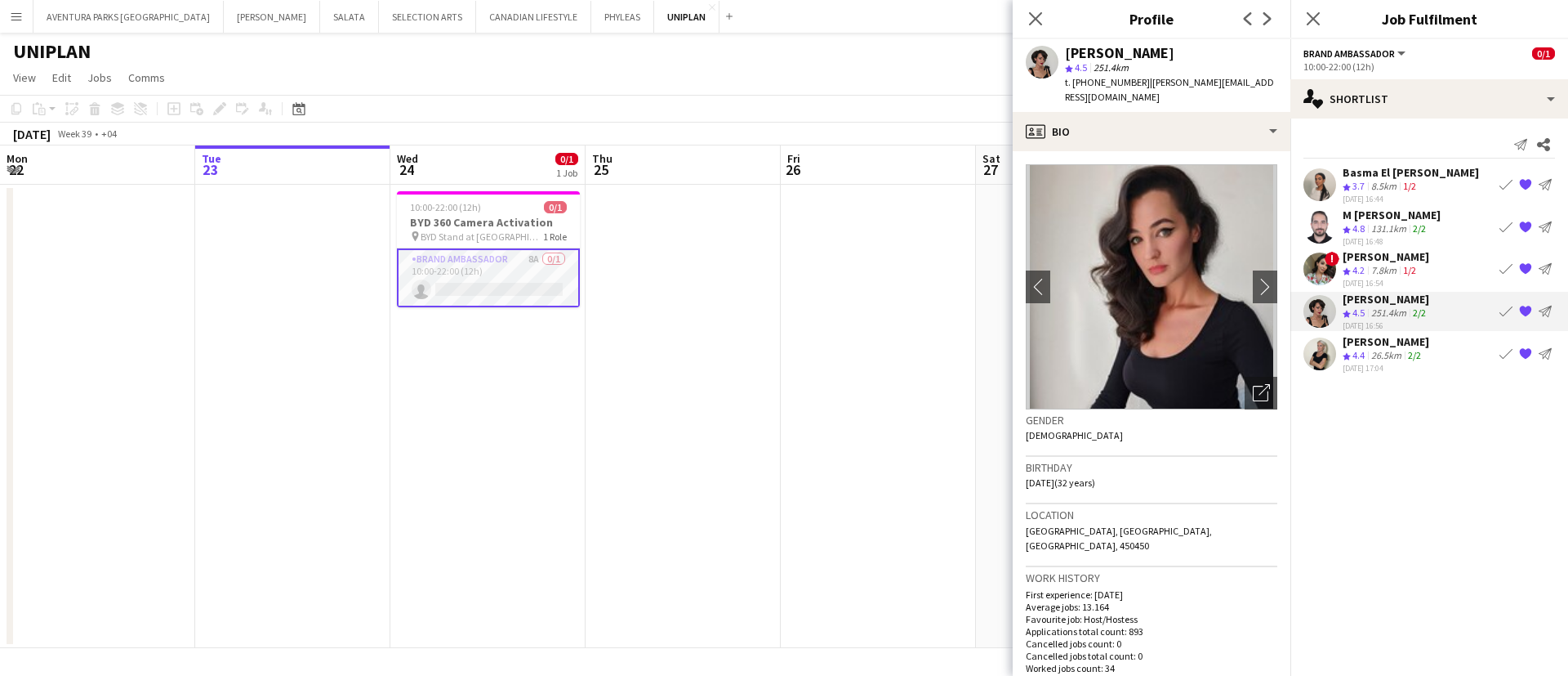
click at [1380, 352] on div "26.5km" at bounding box center [1386, 356] width 37 height 13
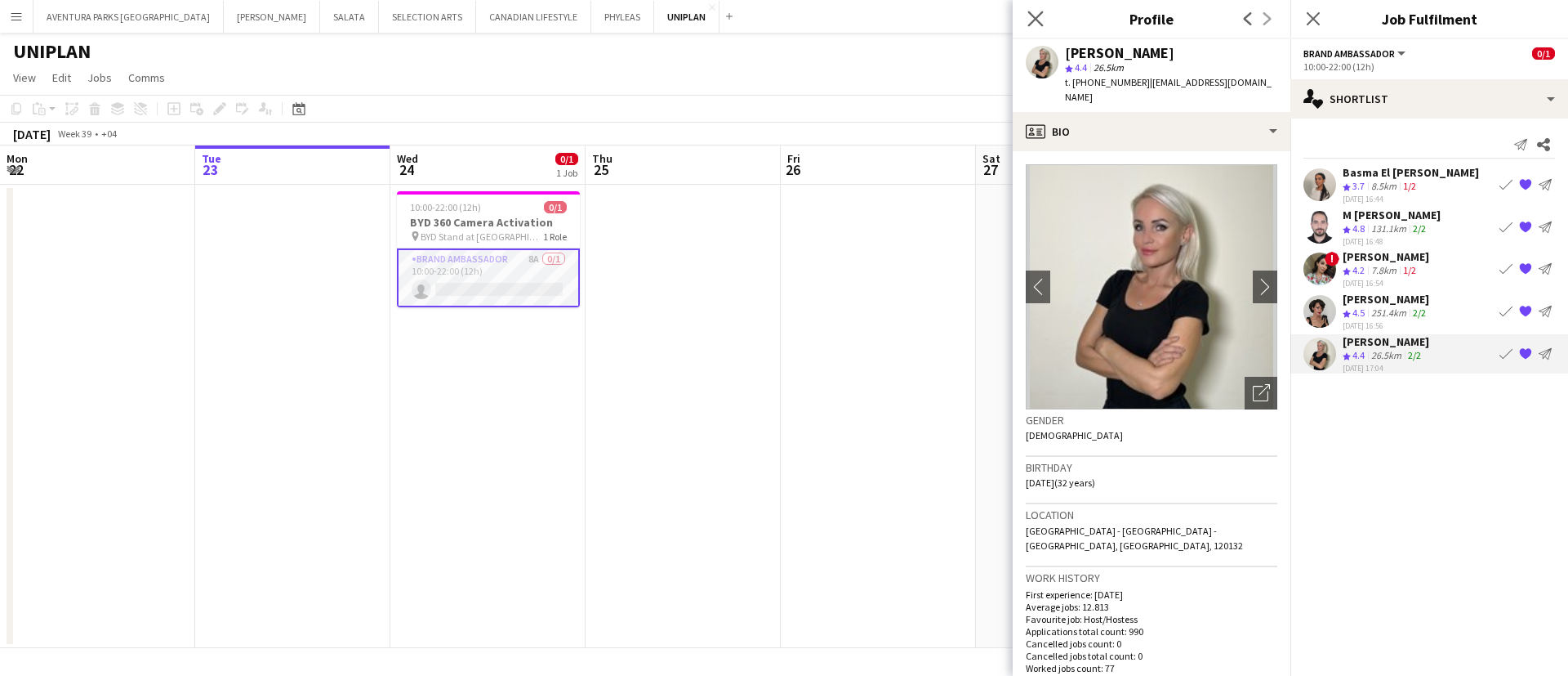
click at [1028, 13] on icon "Close pop-in" at bounding box center [1035, 18] width 15 height 15
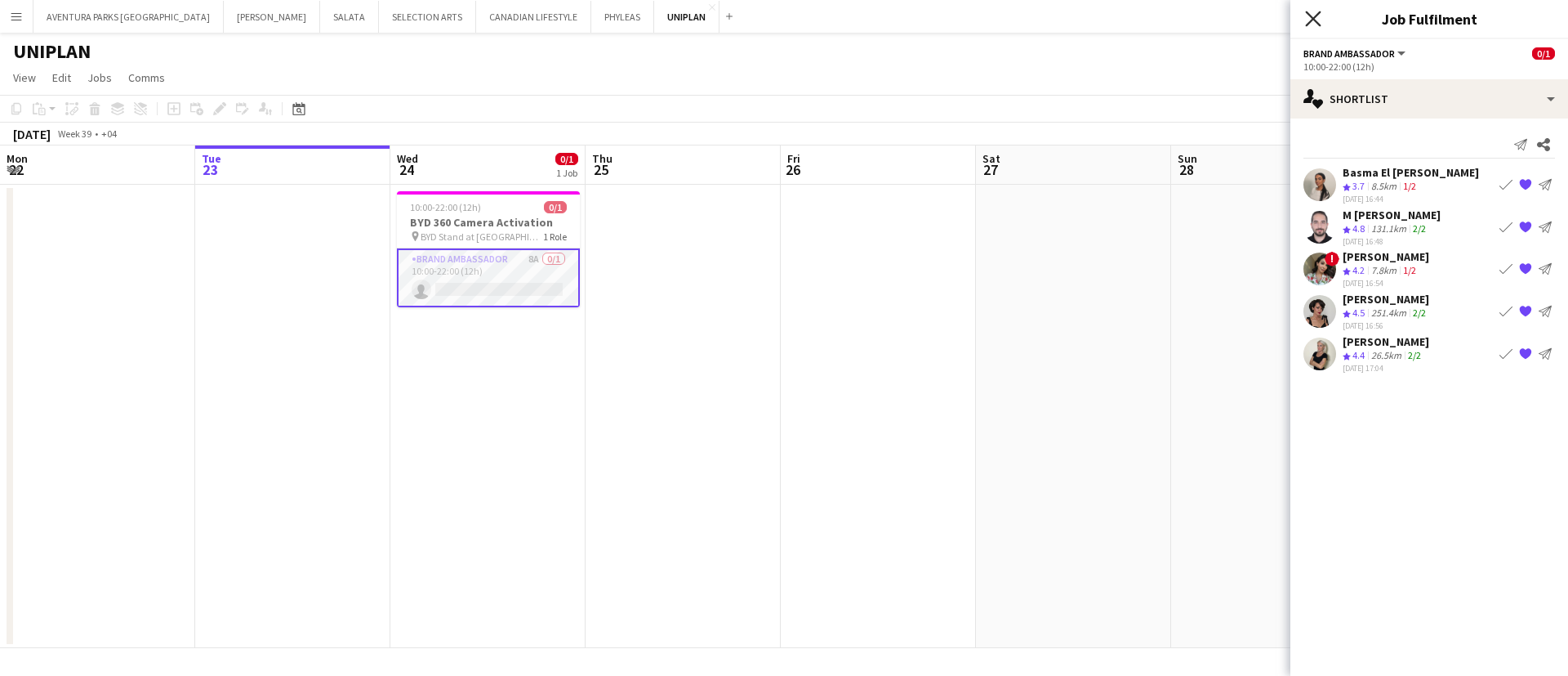
click at [1311, 13] on icon "Close pop-in" at bounding box center [1313, 18] width 15 height 15
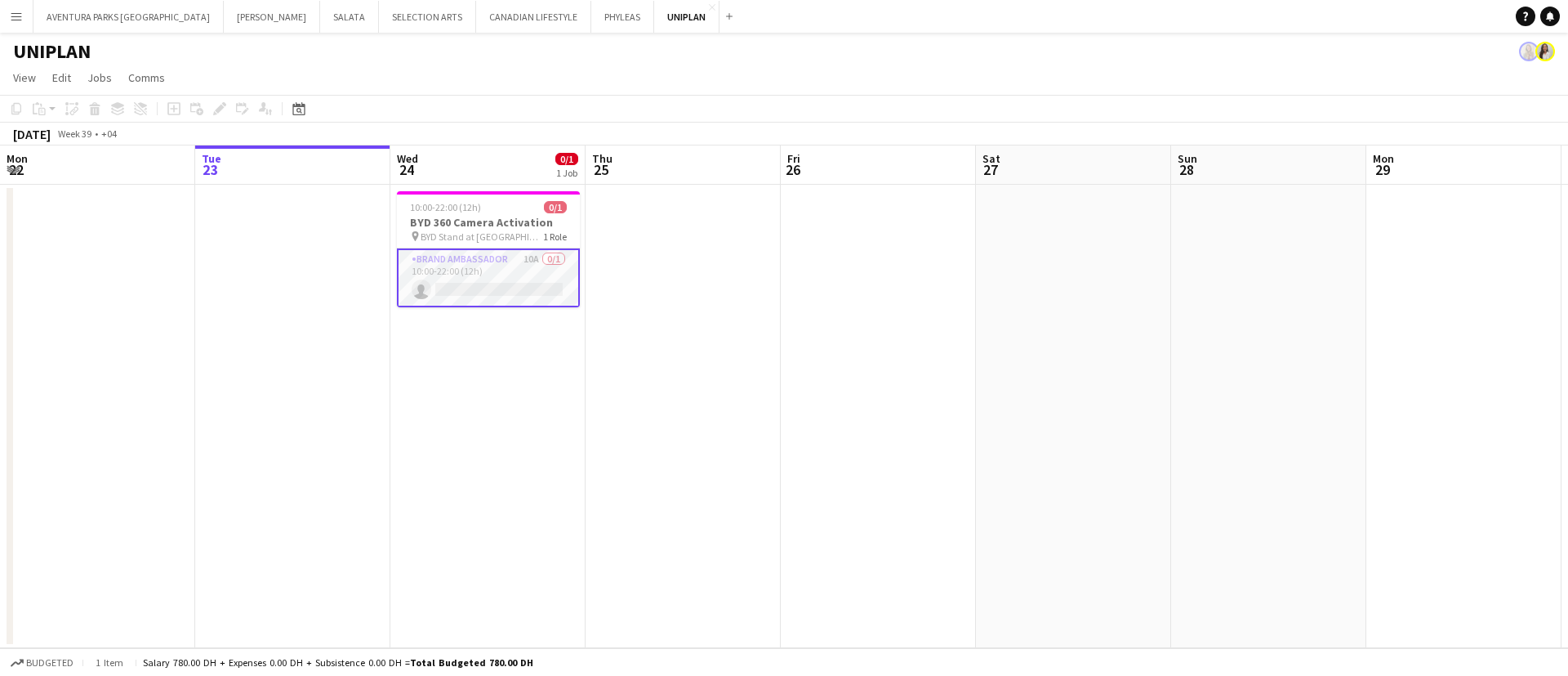
click at [460, 269] on app-card-role "Brand Ambassador 10A 0/1 10:00-22:00 (12h) single-neutral-actions" at bounding box center [488, 277] width 183 height 59
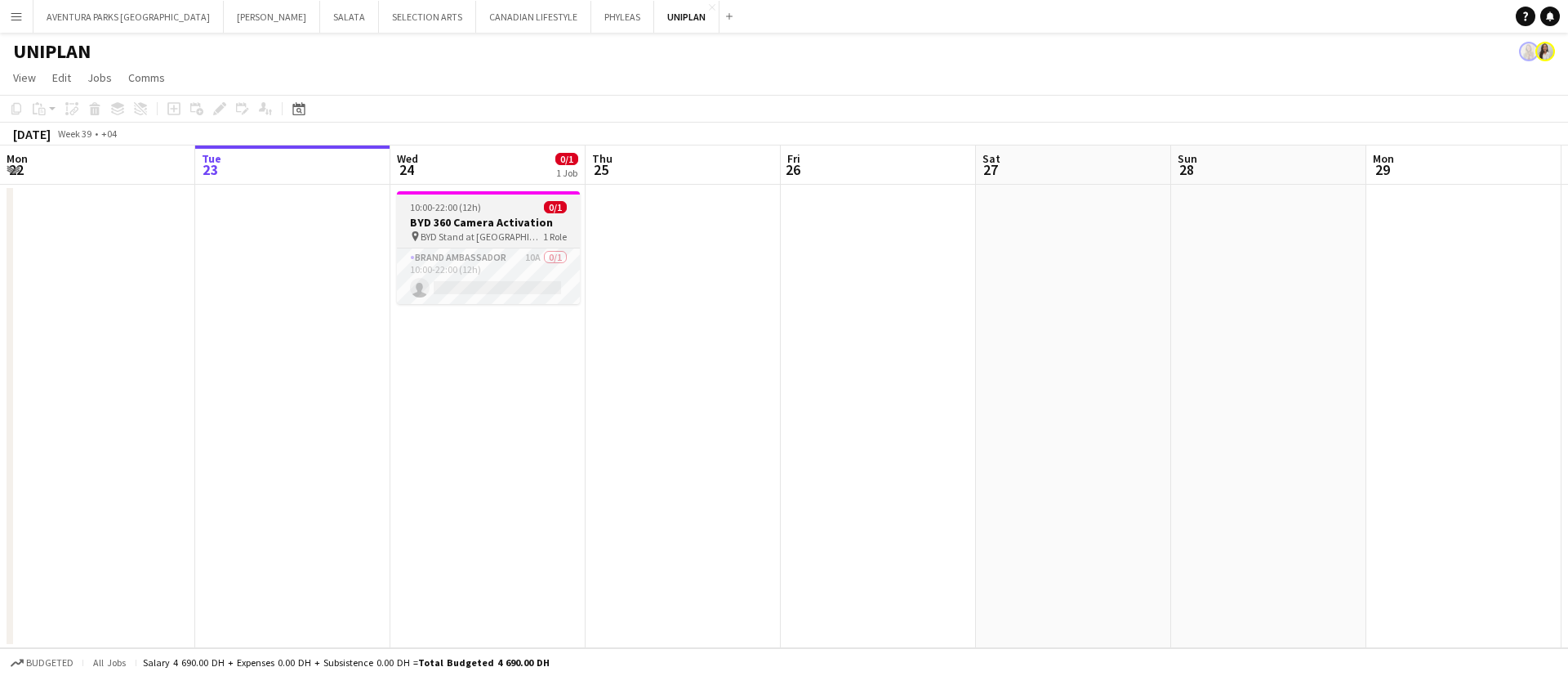
click at [494, 201] on div "10:00-22:00 (12h) 0/1" at bounding box center [488, 207] width 183 height 13
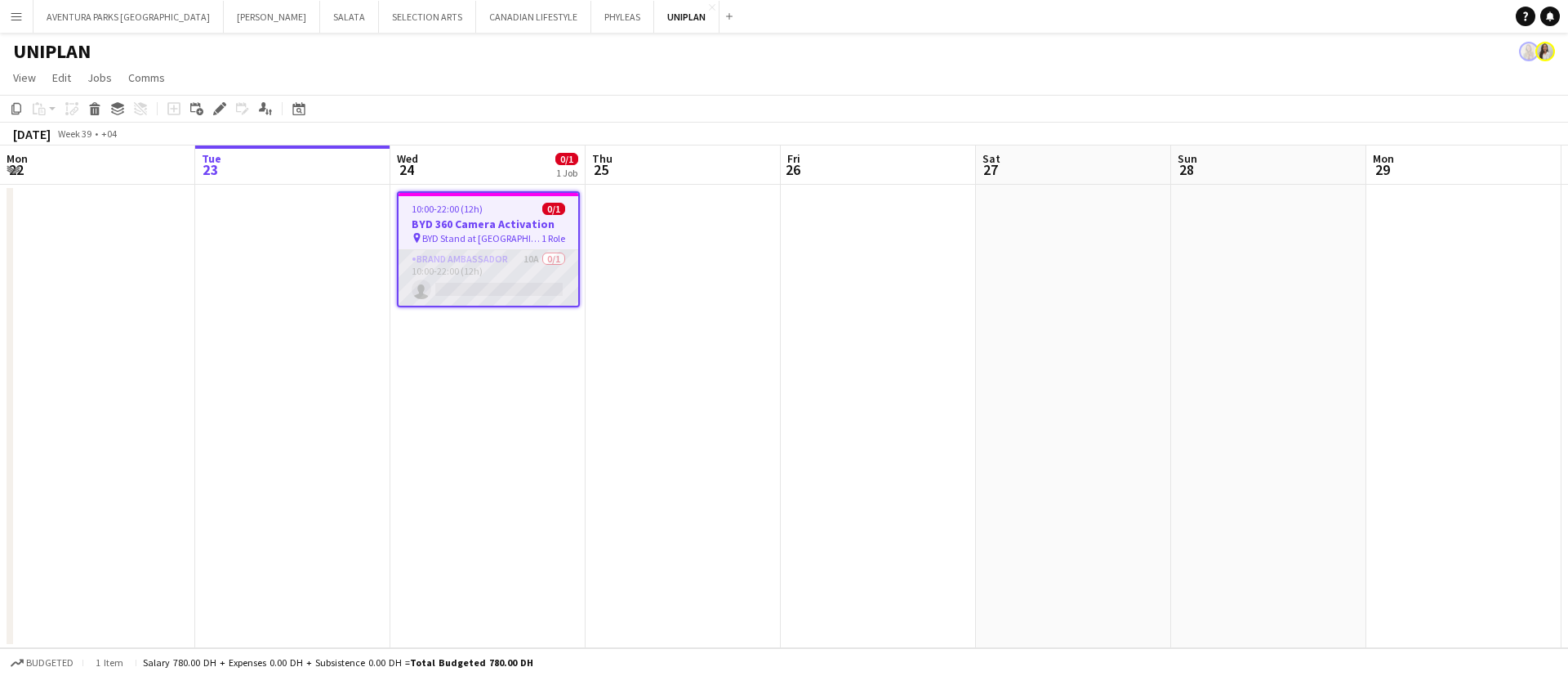
click at [448, 257] on app-card-role "Brand Ambassador 10A 0/1 10:00-22:00 (12h) single-neutral-actions" at bounding box center [488, 278] width 180 height 56
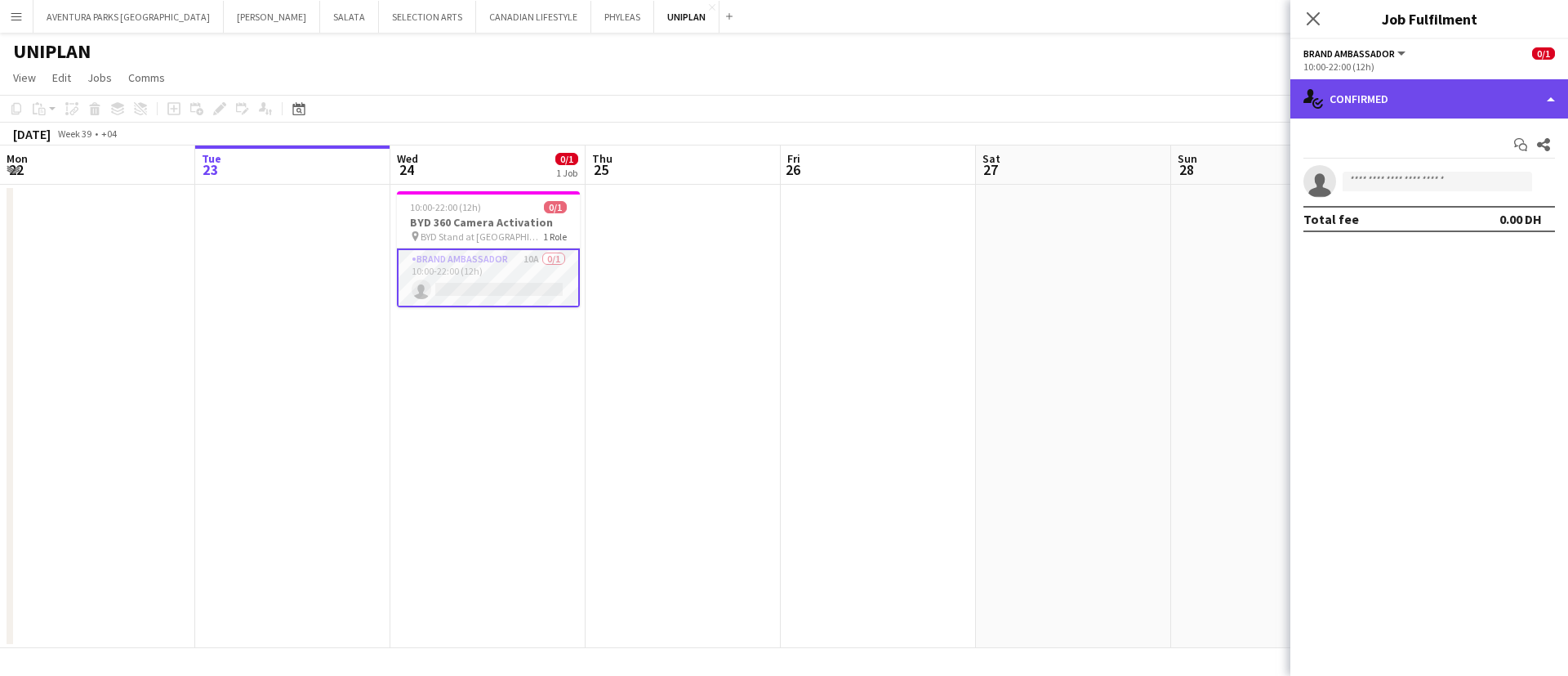
click at [1413, 91] on div "single-neutral-actions-check-2 Confirmed" at bounding box center [1429, 98] width 278 height 39
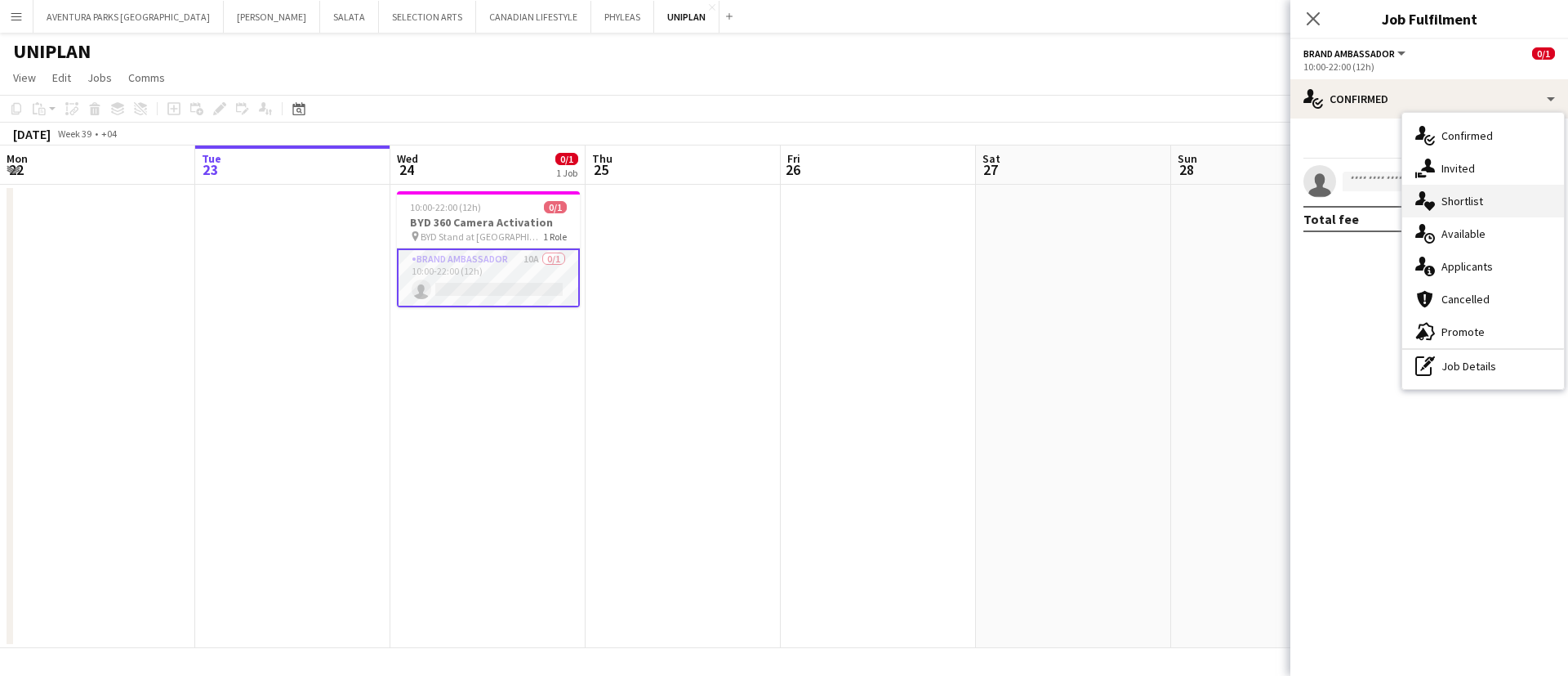
click at [1480, 204] on span "Shortlist" at bounding box center [1461, 200] width 41 height 14
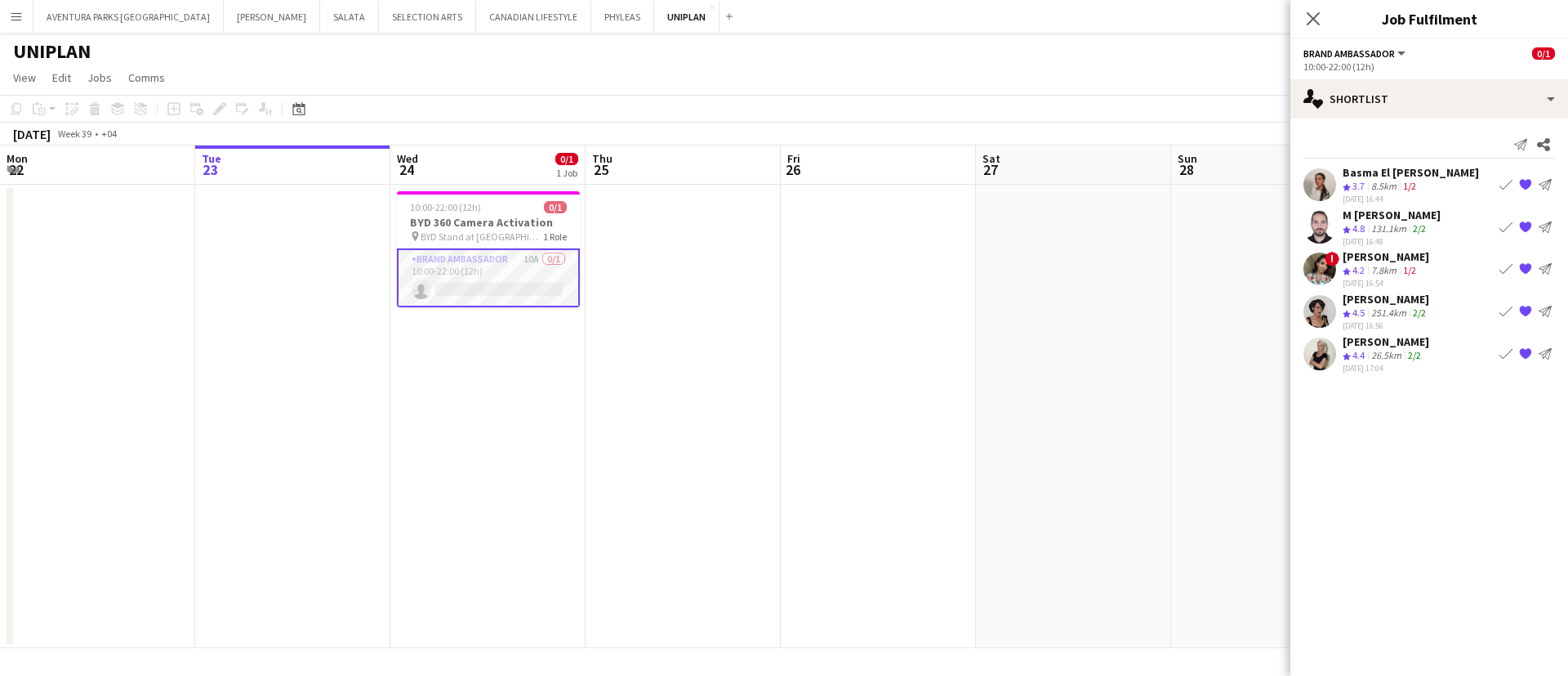
click at [1390, 220] on div "M [PERSON_NAME]" at bounding box center [1392, 214] width 98 height 14
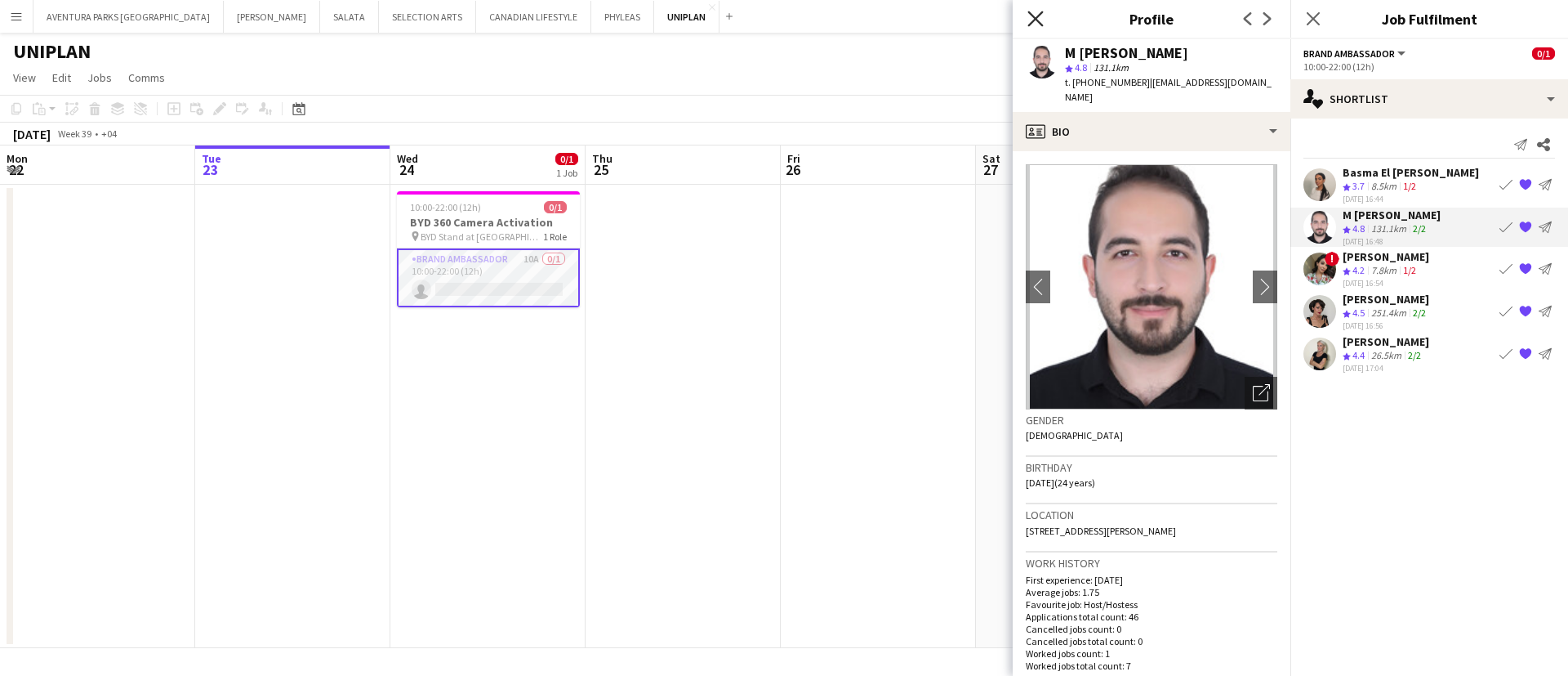
click at [1033, 13] on icon at bounding box center [1035, 18] width 15 height 15
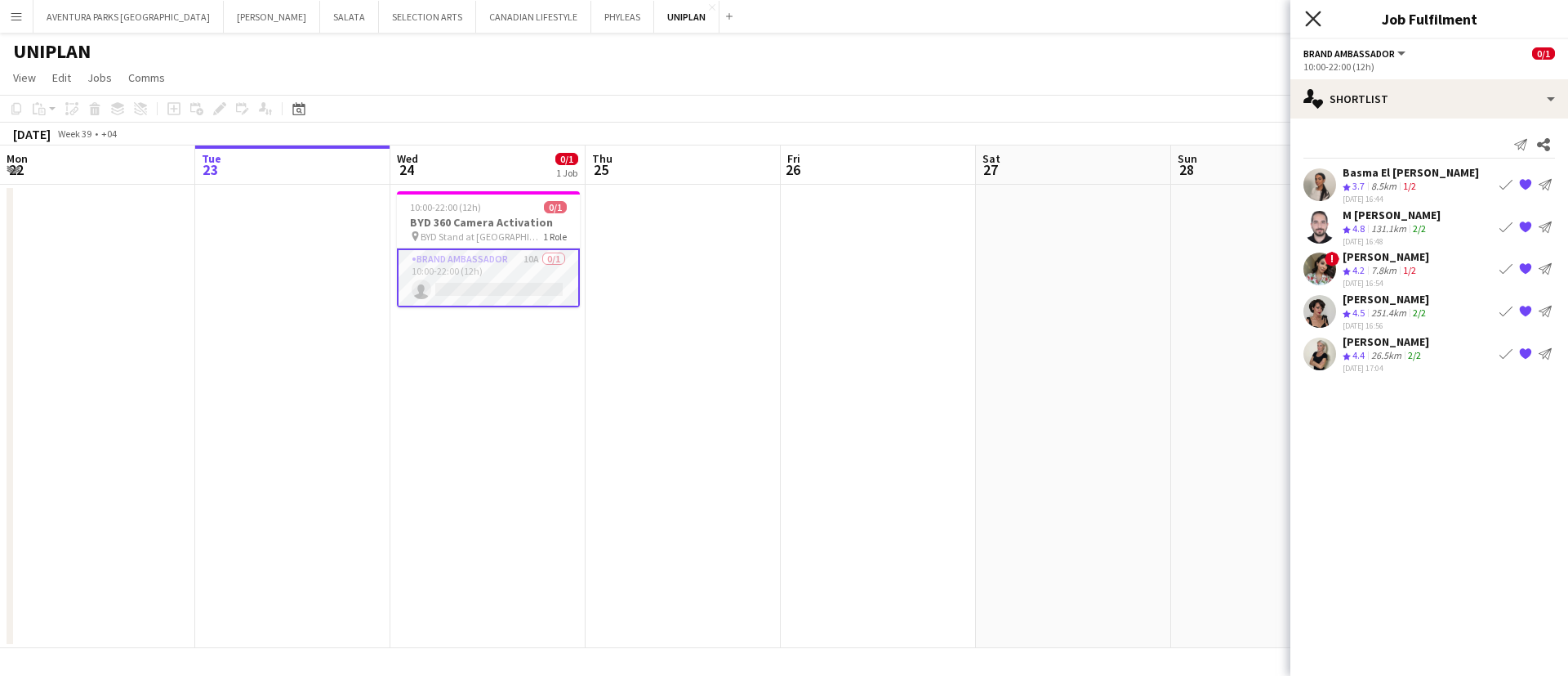
click at [1308, 19] on icon "Close pop-in" at bounding box center [1313, 18] width 15 height 15
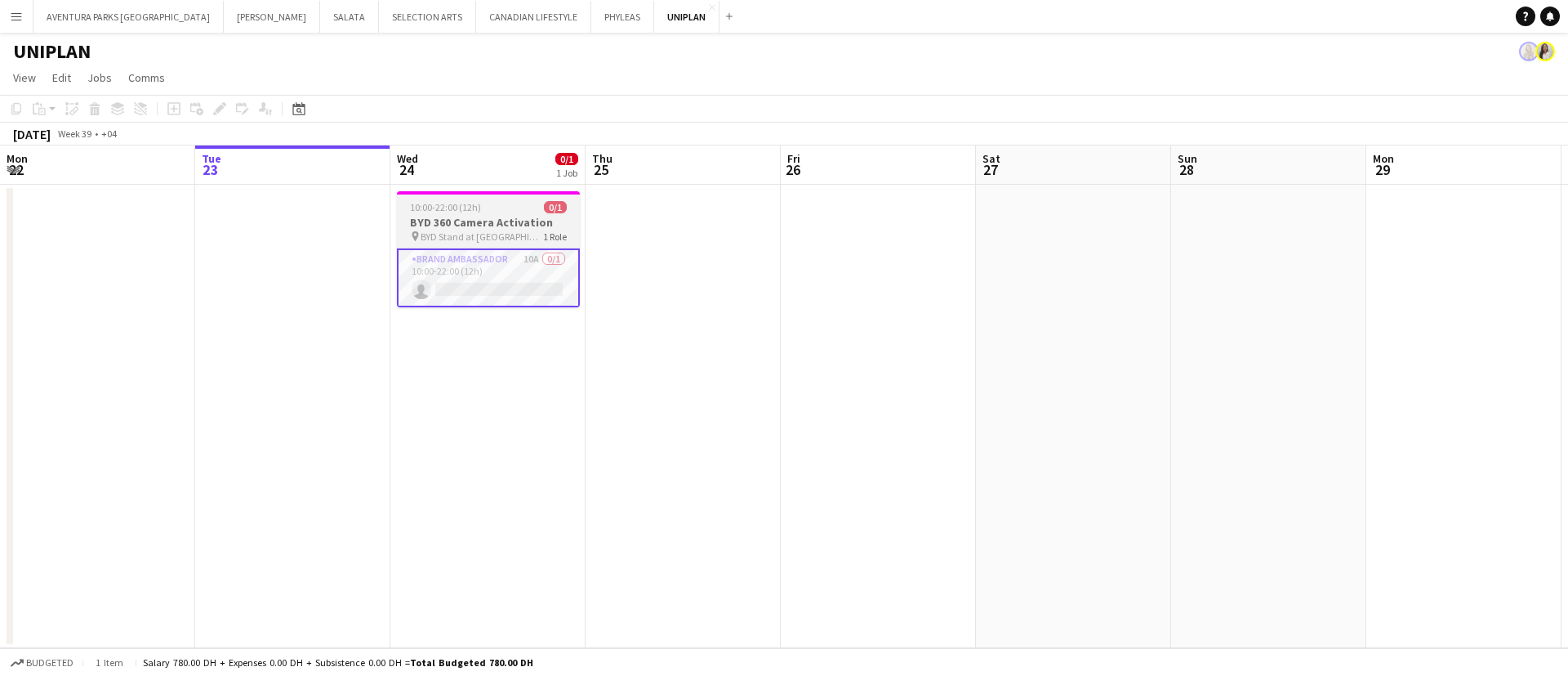
click at [470, 216] on h3 "BYD 360 Camera Activation" at bounding box center [488, 221] width 183 height 14
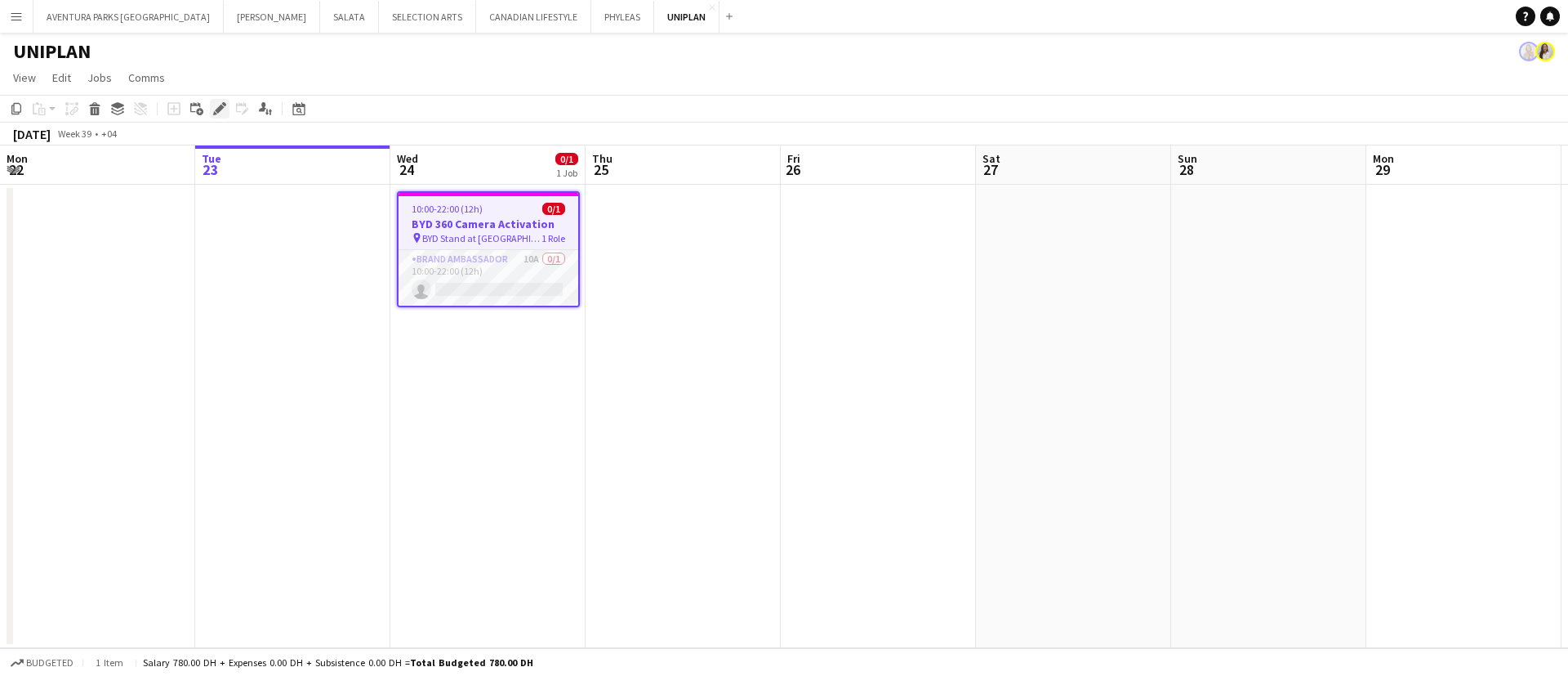
click at [215, 109] on icon "Edit" at bounding box center [220, 109] width 13 height 13
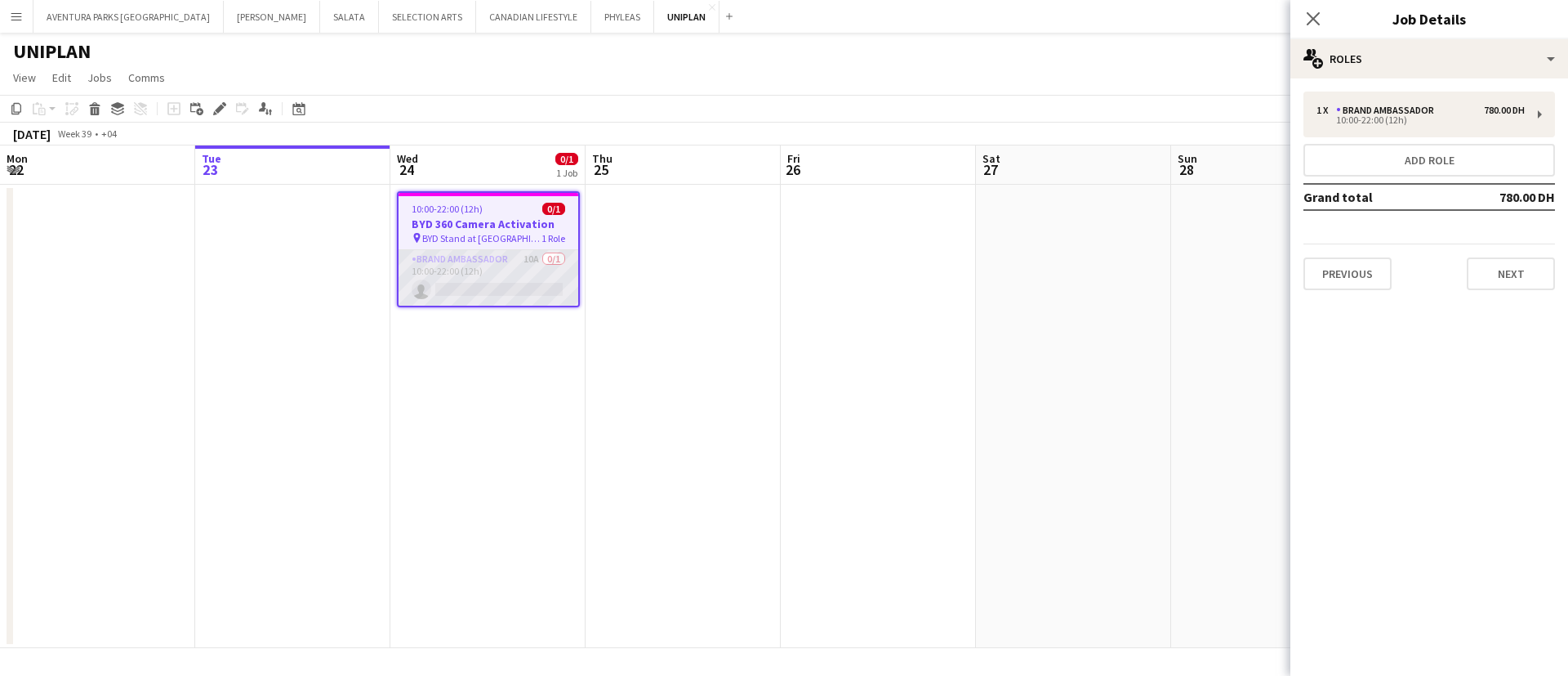
click at [514, 288] on app-card-role "Brand Ambassador 10A 0/1 10:00-22:00 (12h) single-neutral-actions" at bounding box center [488, 278] width 180 height 56
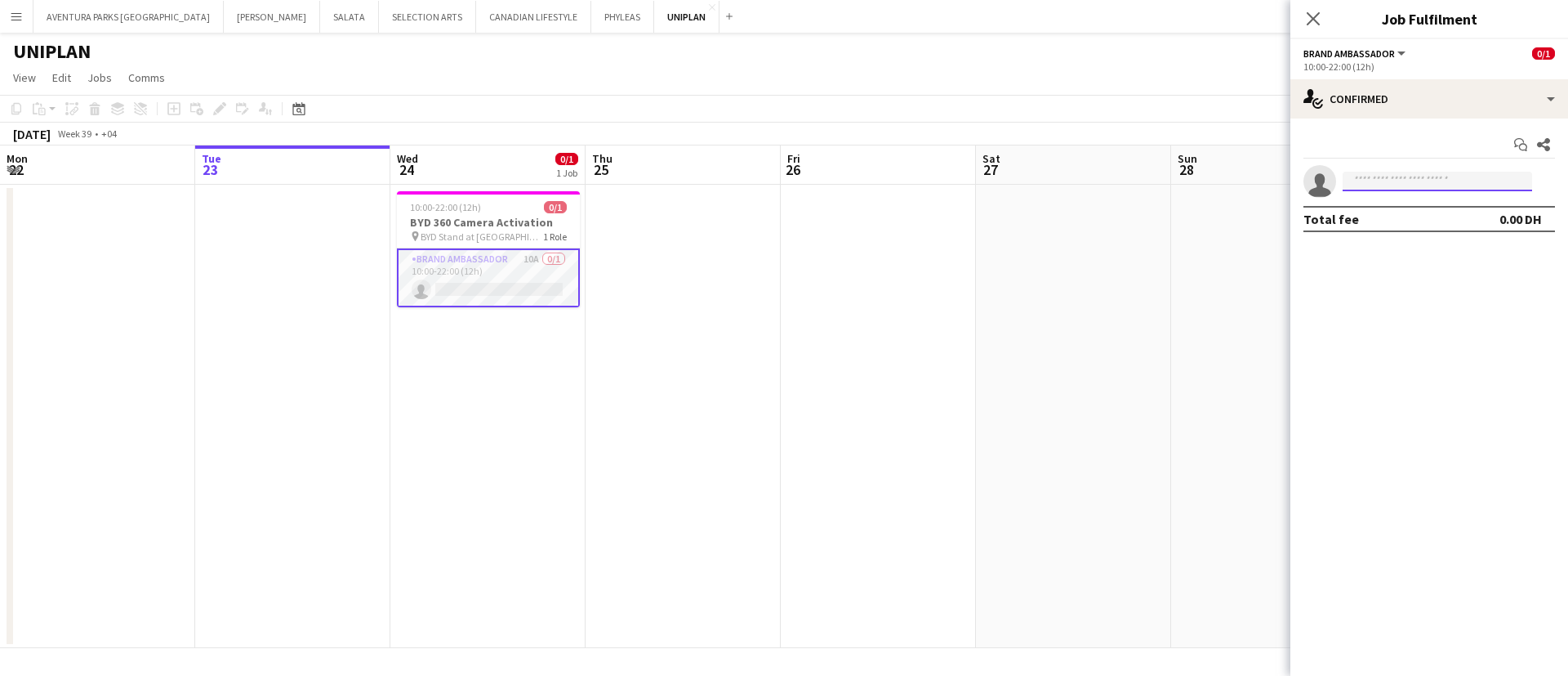
click at [1424, 185] on input at bounding box center [1437, 181] width 189 height 19
type input "****"
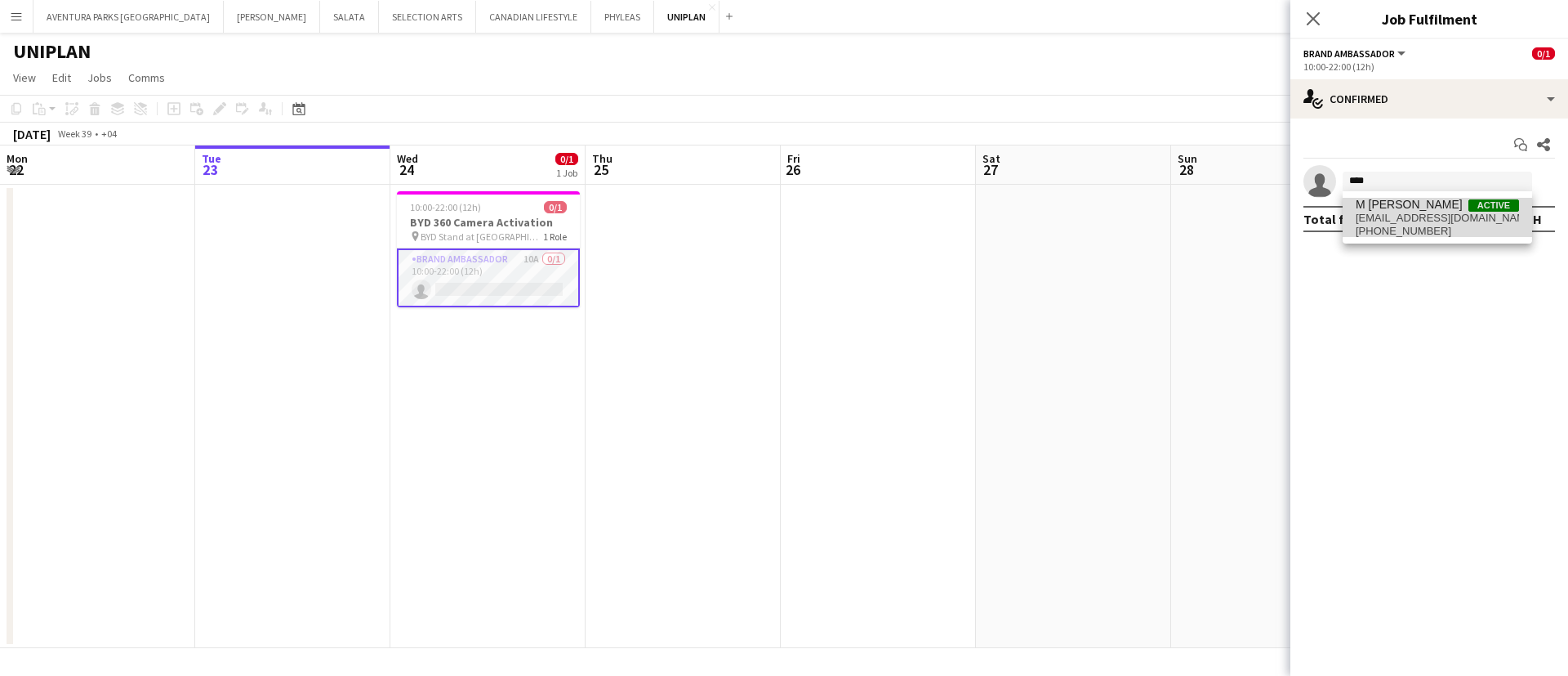
click at [1425, 199] on span "M [PERSON_NAME]" at bounding box center [1408, 205] width 107 height 13
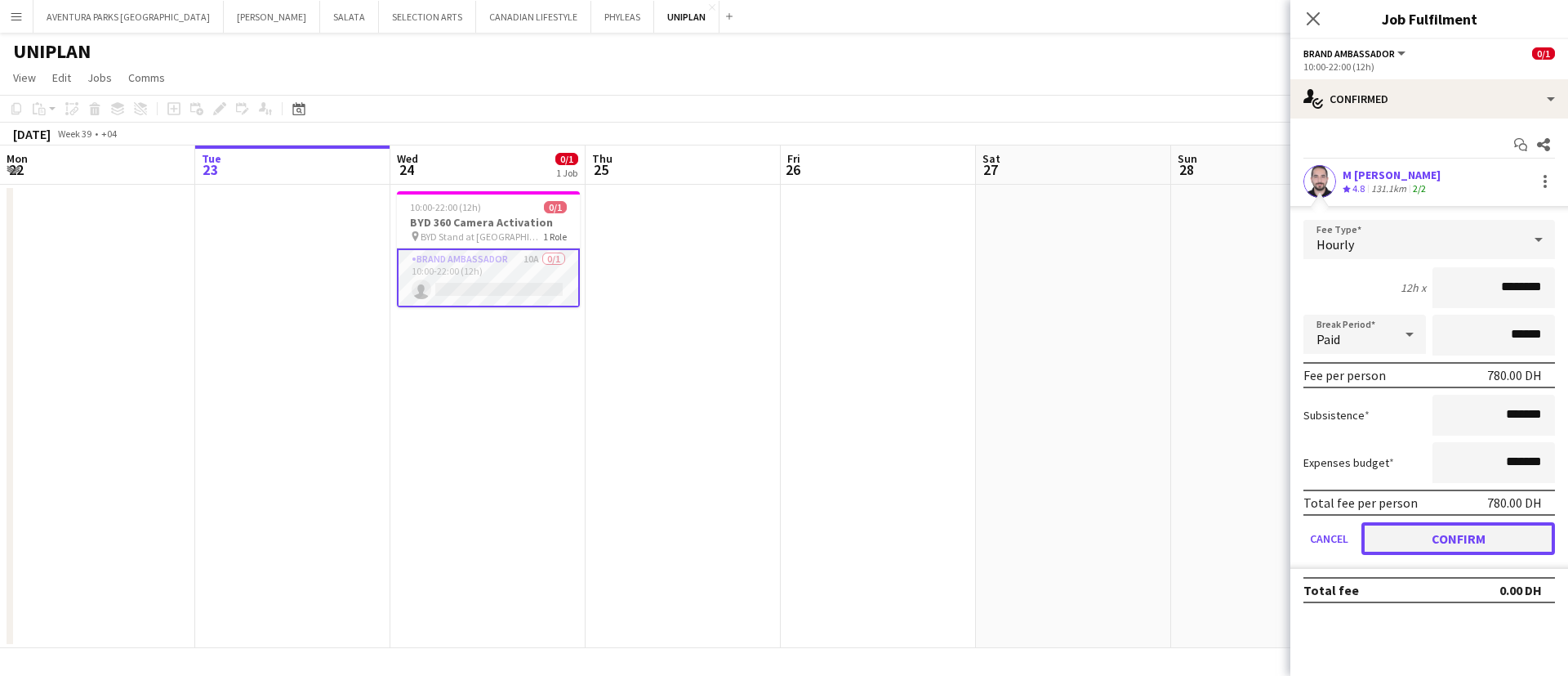
click at [1467, 542] on button "Confirm" at bounding box center [1457, 538] width 193 height 33
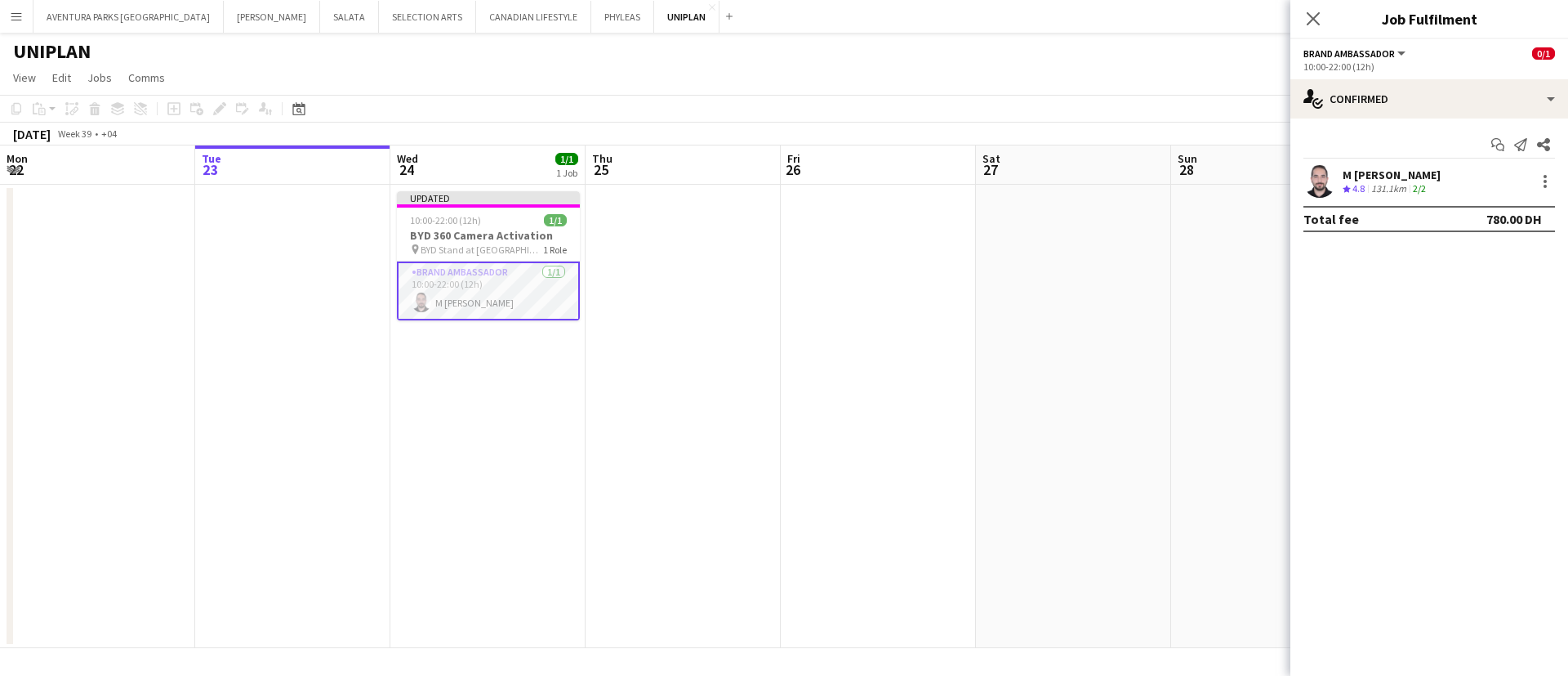
click at [1096, 368] on app-date-cell at bounding box center [1073, 416] width 195 height 463
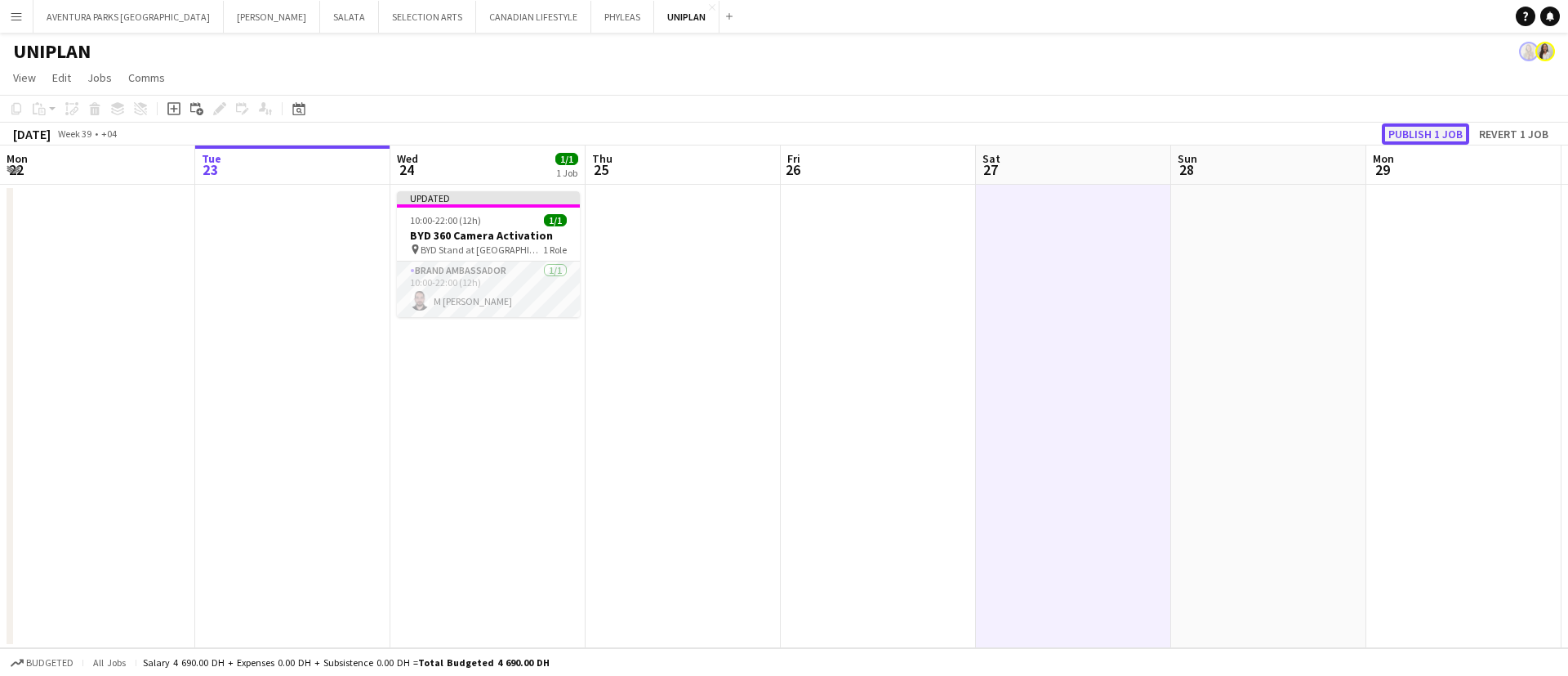
click at [1456, 131] on button "Publish 1 job" at bounding box center [1425, 134] width 87 height 21
